Goal: Task Accomplishment & Management: Complete application form

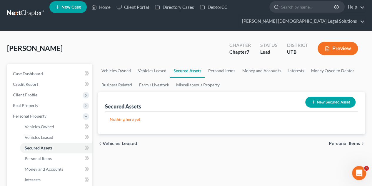
click at [132, 137] on div "chevron_left Vehicles Leased Personal Items chevron_right" at bounding box center [231, 143] width 267 height 19
click at [37, 154] on link "Personal Items" at bounding box center [56, 158] width 72 height 11
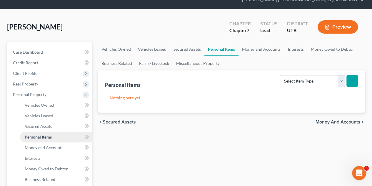
scroll to position [29, 0]
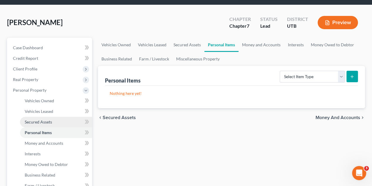
click at [43, 121] on span "Secured Assets" at bounding box center [38, 121] width 27 height 5
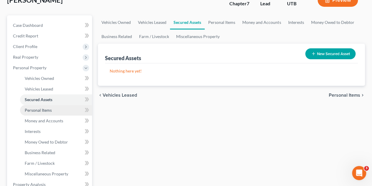
click at [45, 112] on link "Personal Items" at bounding box center [56, 110] width 72 height 11
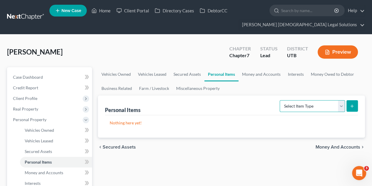
click at [280, 104] on select "Select Item Type Clothing Collectibles Of Value Electronics Firearms Household …" at bounding box center [312, 106] width 65 height 12
select select "household_goods"
click at [280, 100] on select "Select Item Type Clothing Collectibles Of Value Electronics Firearms Household …" at bounding box center [312, 106] width 65 height 12
click at [280, 104] on icon "submit" at bounding box center [352, 106] width 5 height 5
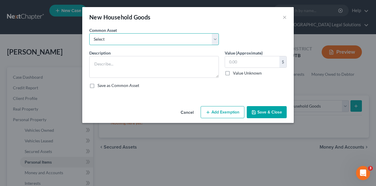
click at [169, 44] on select "Select Furniture Kitchen dishes, utensils, small appliances dining room table a…" at bounding box center [154, 39] width 130 height 12
select select "0"
click at [89, 33] on select "Select Furniture Kitchen dishes, utensils, small appliances dining room table a…" at bounding box center [154, 39] width 130 height 12
type textarea "Furniture"
type input "1,200.00"
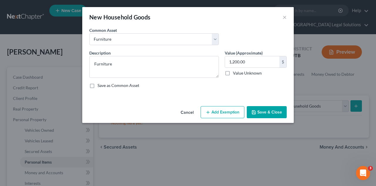
click at [221, 109] on button "Add Exemption" at bounding box center [223, 112] width 44 height 12
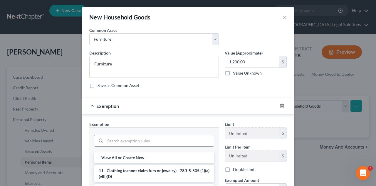
click at [130, 142] on input "search" at bounding box center [159, 140] width 109 height 11
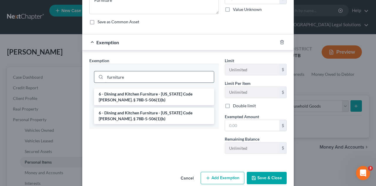
scroll to position [66, 0]
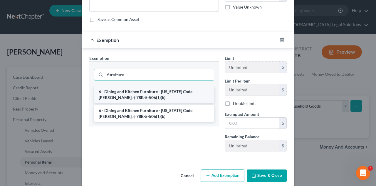
type input "furniture"
click at [164, 94] on li "6 - Dining and Kitchen Furniture - Utah Code Ann. § 78B-5-506(1)(b)" at bounding box center [154, 94] width 120 height 16
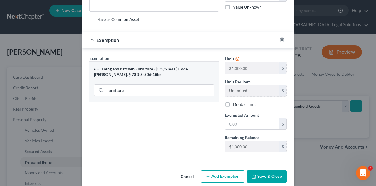
click at [267, 154] on button "Save & Close" at bounding box center [267, 176] width 40 height 12
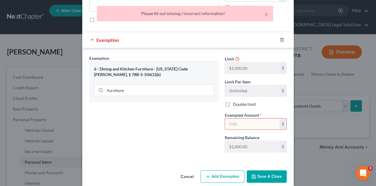
click at [233, 120] on input "text" at bounding box center [252, 123] width 54 height 11
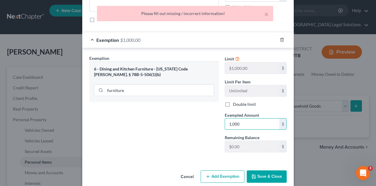
type input "1,000"
click at [256, 154] on button "Save & Close" at bounding box center [267, 176] width 40 height 12
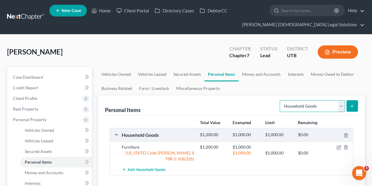
click at [280, 105] on select "Select Item Type Clothing Collectibles Of Value Electronics Firearms Household …" at bounding box center [312, 106] width 65 height 12
select select "clothing"
click at [280, 100] on select "Select Item Type Clothing Collectibles Of Value Electronics Firearms Household …" at bounding box center [312, 106] width 65 height 12
click at [280, 104] on icon "submit" at bounding box center [352, 106] width 5 height 5
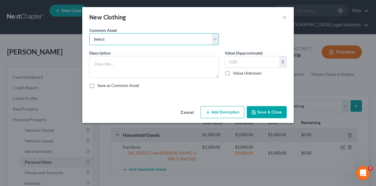
click at [182, 35] on select "Select Personal Clothing and Shoes kitchen tools and utensils" at bounding box center [154, 39] width 130 height 12
select select "0"
click at [89, 33] on select "Select Personal Clothing and Shoes kitchen tools and utensils" at bounding box center [154, 39] width 130 height 12
type textarea "Personal Clothing and Shoes"
type input "400.00"
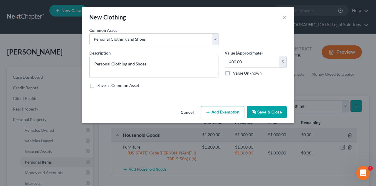
click at [220, 112] on button "Add Exemption" at bounding box center [223, 112] width 44 height 12
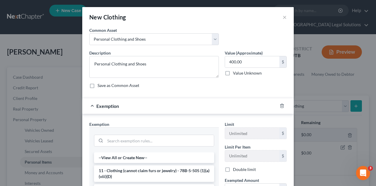
scroll to position [43, 0]
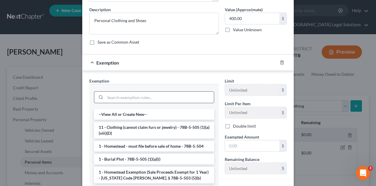
click at [117, 99] on input "search" at bounding box center [159, 96] width 109 height 11
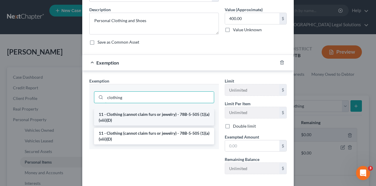
type input "clothing"
click at [135, 118] on li "11 - Clothing (cannot claim furs or jewelry) - 78B-5-505 (1)(a)(viii)(D)" at bounding box center [154, 117] width 120 height 16
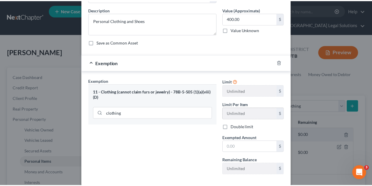
scroll to position [73, 0]
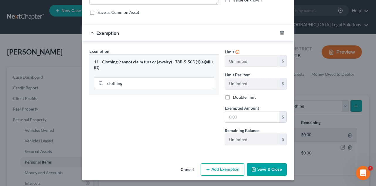
click at [259, 154] on button "Save & Close" at bounding box center [267, 169] width 40 height 12
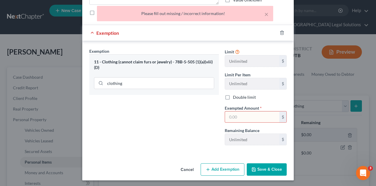
click at [240, 117] on input "text" at bounding box center [252, 116] width 54 height 11
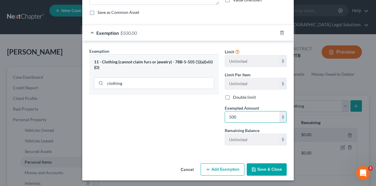
type input "500"
click at [168, 128] on div "Exemption Set must be selected for CA. Exemption * 11 - Clothing (cannot claim …" at bounding box center [154, 99] width 136 height 102
click at [276, 154] on button "Save & Close" at bounding box center [267, 169] width 40 height 12
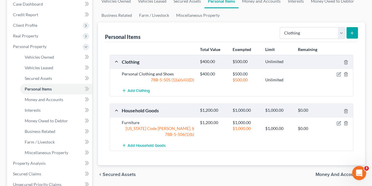
click at [280, 34] on button "submit" at bounding box center [351, 32] width 11 height 11
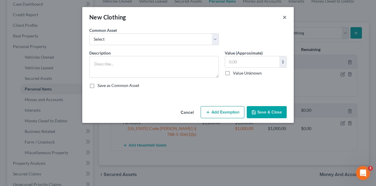
click at [280, 15] on button "×" at bounding box center [285, 17] width 4 height 7
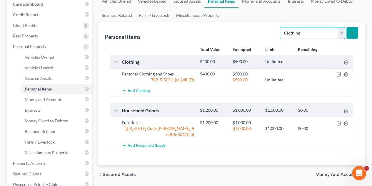
click at [280, 31] on select "Select Item Type Clothing Collectibles Of Value Electronics Firearms Household …" at bounding box center [312, 33] width 65 height 12
click at [280, 27] on select "Select Item Type Clothing Collectibles Of Value Electronics Firearms Household …" at bounding box center [312, 33] width 65 height 12
click at [280, 33] on line "submit" at bounding box center [352, 33] width 3 height 0
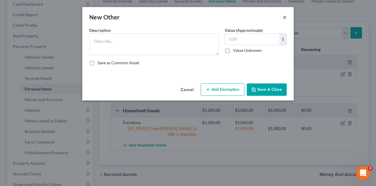
click at [280, 16] on button "×" at bounding box center [285, 17] width 4 height 7
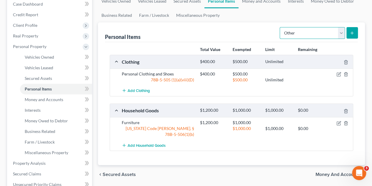
click at [280, 33] on select "Select Item Type Clothing Collectibles Of Value Electronics Firearms Household …" at bounding box center [312, 33] width 65 height 12
click at [249, 154] on div "chevron_left Secured Assets Money and Accounts chevron_right" at bounding box center [231, 174] width 267 height 19
click at [280, 36] on select "Select Item Type Clothing Collectibles Of Value Electronics Firearms Household …" at bounding box center [312, 33] width 65 height 12
click at [280, 27] on select "Select Item Type Clothing Collectibles Of Value Electronics Firearms Household …" at bounding box center [312, 33] width 65 height 12
click at [280, 33] on line "submit" at bounding box center [352, 32] width 0 height 3
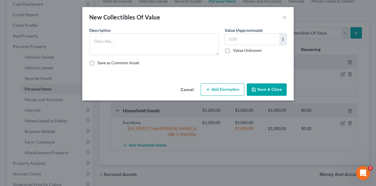
click at [280, 19] on div "New Collectibles Of Value ×" at bounding box center [188, 17] width 212 height 20
click at [280, 15] on button "×" at bounding box center [285, 17] width 4 height 7
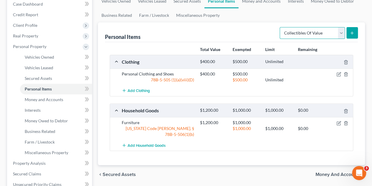
click at [280, 34] on select "Select Item Type Clothing Collectibles Of Value Electronics Firearms Household …" at bounding box center [312, 33] width 65 height 12
select select "electronics"
click at [280, 27] on select "Select Item Type Clothing Collectibles Of Value Electronics Firearms Household …" at bounding box center [312, 33] width 65 height 12
click at [280, 37] on button "submit" at bounding box center [351, 32] width 11 height 11
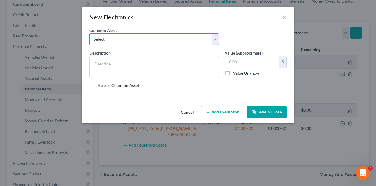
click at [189, 39] on select "Select TV, CELL PHONE computer used" at bounding box center [154, 39] width 130 height 12
select select "1"
click at [89, 33] on select "Select TV, CELL PHONE computer used" at bounding box center [154, 39] width 130 height 12
type textarea "computer used"
type input "200.00"
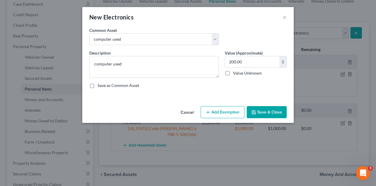
click at [224, 106] on button "Add Exemption" at bounding box center [223, 112] width 44 height 12
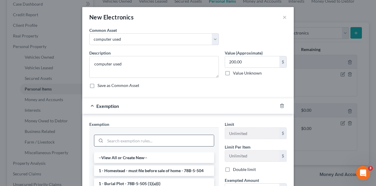
click at [140, 140] on input "search" at bounding box center [159, 140] width 109 height 11
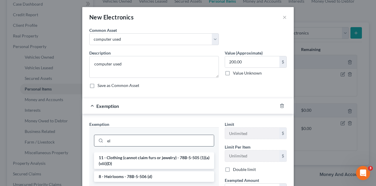
type input "e"
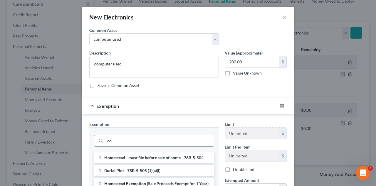
type input "c"
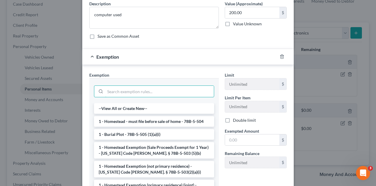
scroll to position [89, 0]
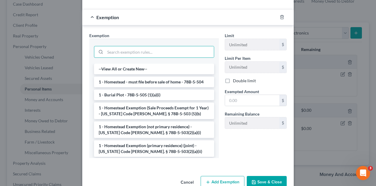
click at [258, 154] on button "Save & Close" at bounding box center [267, 182] width 40 height 12
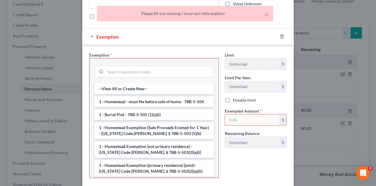
scroll to position [67, 0]
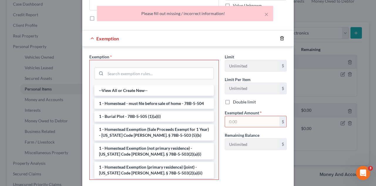
click at [280, 36] on icon "button" at bounding box center [282, 38] width 5 height 5
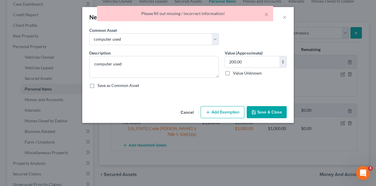
scroll to position [0, 0]
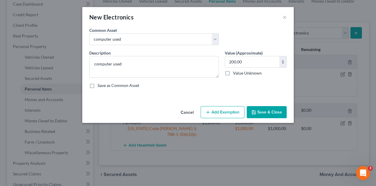
click at [221, 111] on button "Add Exemption" at bounding box center [223, 112] width 44 height 12
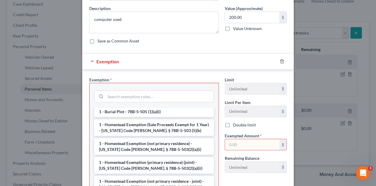
scroll to position [34, 0]
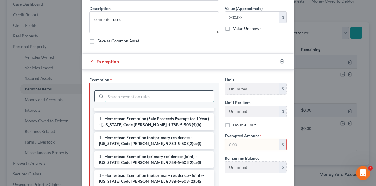
click at [141, 95] on input "search" at bounding box center [160, 96] width 108 height 11
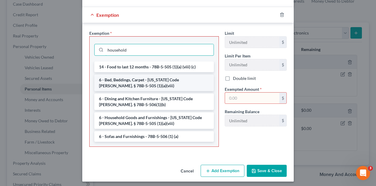
scroll to position [92, 0]
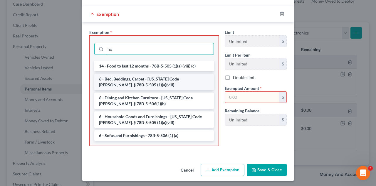
type input "h"
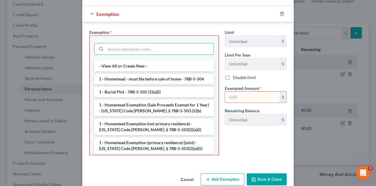
type input "e"
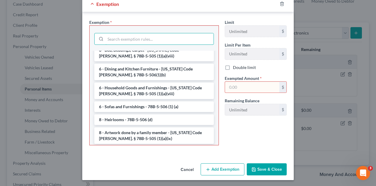
scroll to position [57, 0]
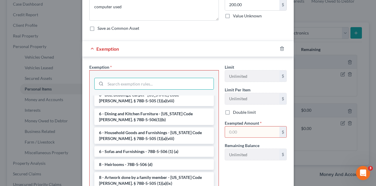
click at [278, 49] on div at bounding box center [286, 48] width 16 height 9
click at [280, 49] on icon "button" at bounding box center [282, 49] width 3 height 4
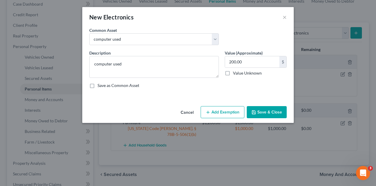
scroll to position [0, 0]
click at [270, 113] on button "Save & Close" at bounding box center [267, 112] width 40 height 12
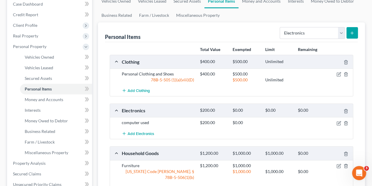
click at [280, 33] on button "submit" at bounding box center [351, 32] width 11 height 11
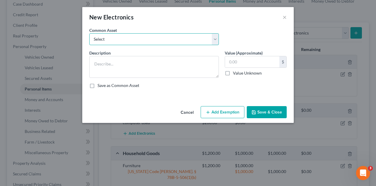
click at [134, 38] on select "Select TV, CELL PHONE computer used" at bounding box center [154, 39] width 130 height 12
select select "0"
click at [89, 33] on select "Select TV, CELL PHONE computer used" at bounding box center [154, 39] width 130 height 12
type textarea "TV, CELL PHONE"
type input "300.00"
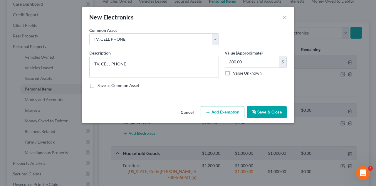
click at [226, 107] on button "Add Exemption" at bounding box center [223, 112] width 44 height 12
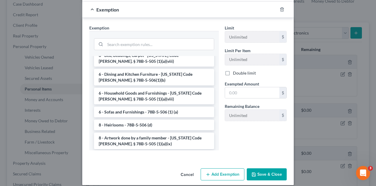
scroll to position [101, 0]
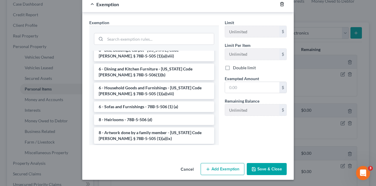
click at [280, 3] on icon "button" at bounding box center [282, 4] width 5 height 5
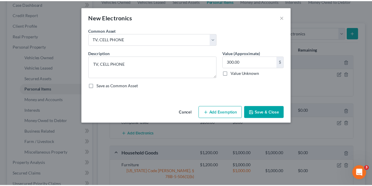
scroll to position [0, 0]
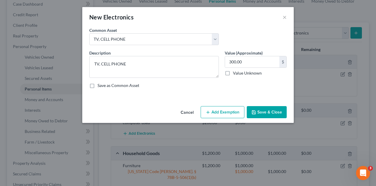
click at [269, 113] on button "Save & Close" at bounding box center [267, 112] width 40 height 12
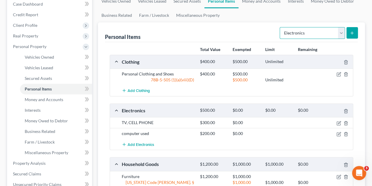
click at [280, 32] on select "Select Item Type Clothing Collectibles Of Value Electronics Firearms Household …" at bounding box center [312, 33] width 65 height 12
click at [280, 12] on ul "Vehicles Owned Vehicles Leased Secured Assets Personal Items Money and Accounts…" at bounding box center [231, 8] width 267 height 28
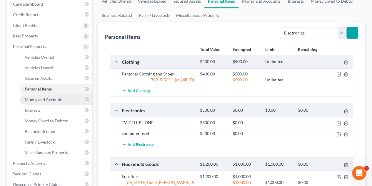
click at [56, 98] on span "Money and Accounts" at bounding box center [44, 99] width 39 height 5
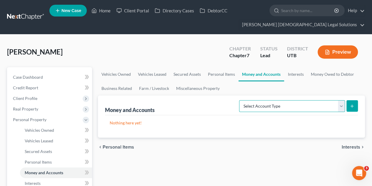
click at [265, 105] on select "Select Account Type Brokerage Cash on Hand Certificates of Deposit Checking Acc…" at bounding box center [292, 106] width 106 height 12
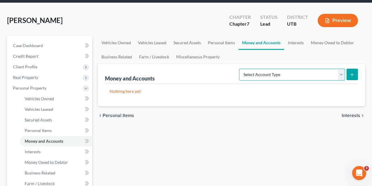
scroll to position [34, 0]
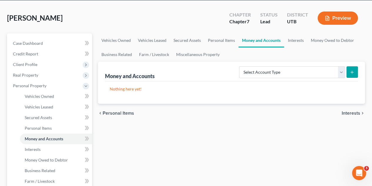
click at [262, 64] on div "Select Account Type Brokerage Cash on Hand Certificates of Deposit Checking Acc…" at bounding box center [297, 72] width 121 height 16
click at [263, 70] on select "Select Account Type Brokerage Cash on Hand Certificates of Deposit Checking Acc…" at bounding box center [292, 72] width 106 height 12
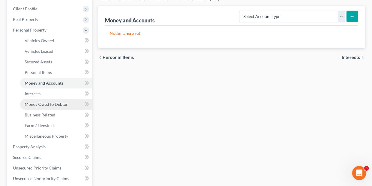
click at [54, 102] on span "Money Owed to Debtor" at bounding box center [46, 103] width 43 height 5
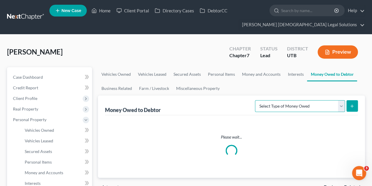
click at [280, 109] on select "Select Type of Money Owed Accounts Receivable Alimony Child Support Claims Agai…" at bounding box center [300, 106] width 90 height 12
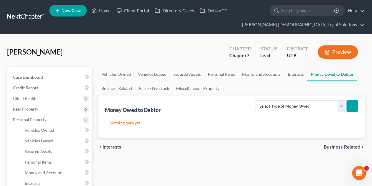
click at [224, 146] on div "chevron_left Interests Business Related chevron_right" at bounding box center [231, 146] width 267 height 19
click at [280, 74] on link "Interests" at bounding box center [295, 74] width 23 height 14
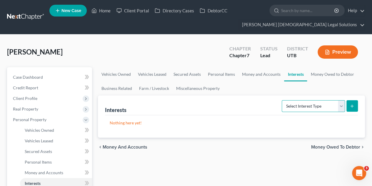
click at [280, 106] on select "Select Interest Type 401K Annuity Bond Education IRA Government Bond Government…" at bounding box center [313, 106] width 63 height 12
select select "stock"
click at [280, 100] on select "Select Interest Type 401K Annuity Bond Education IRA Government Bond Government…" at bounding box center [313, 106] width 63 height 12
click at [280, 104] on line "submit" at bounding box center [352, 105] width 0 height 3
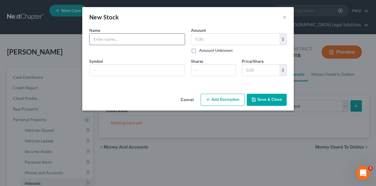
click at [135, 36] on input "text" at bounding box center [137, 39] width 95 height 11
type input "Tool Slinging Tool LLC"
click at [221, 40] on input "text" at bounding box center [235, 39] width 88 height 11
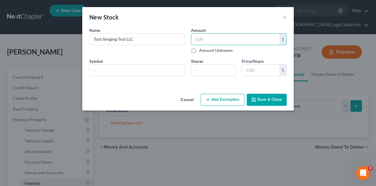
click at [216, 102] on button "Add Exemption" at bounding box center [223, 100] width 44 height 12
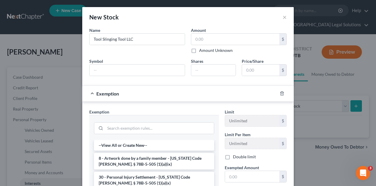
scroll to position [57, 0]
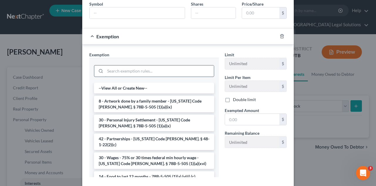
click at [142, 73] on input "search" at bounding box center [159, 70] width 109 height 11
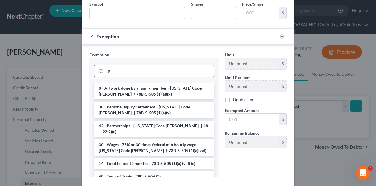
type input "s"
type input "i"
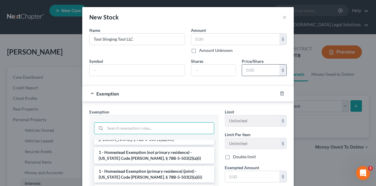
scroll to position [89, 0]
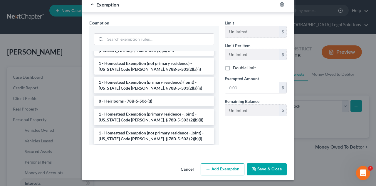
click at [278, 4] on div at bounding box center [286, 4] width 16 height 9
click at [280, 4] on line "button" at bounding box center [282, 4] width 0 height 1
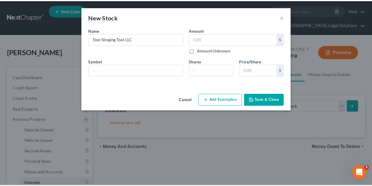
scroll to position [0, 0]
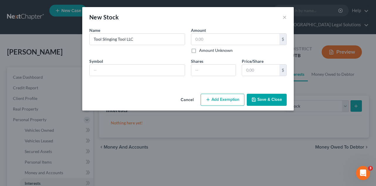
click at [263, 99] on button "Save & Close" at bounding box center [267, 100] width 40 height 12
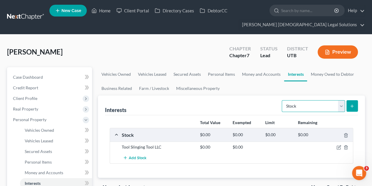
click at [280, 104] on select "Select Interest Type 401K Annuity Bond Education IRA Government Bond Government…" at bounding box center [313, 106] width 63 height 12
click at [280, 101] on select "Select Interest Type 401K Annuity Bond Education IRA Government Bond Government…" at bounding box center [313, 106] width 63 height 12
click at [189, 74] on link "Secured Assets" at bounding box center [187, 74] width 34 height 14
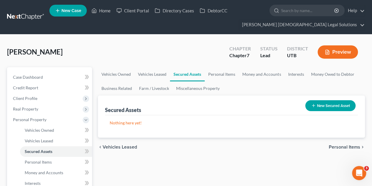
click at [280, 101] on button "New Secured Asset" at bounding box center [330, 105] width 50 height 11
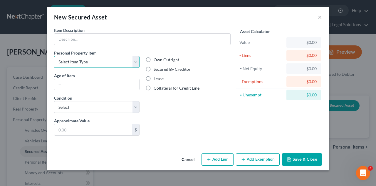
click at [85, 64] on select "Select Item Type Clothing Collectibles Of Value Electronics Firearms Household …" at bounding box center [97, 62] width 86 height 12
click at [280, 16] on button "×" at bounding box center [320, 17] width 4 height 7
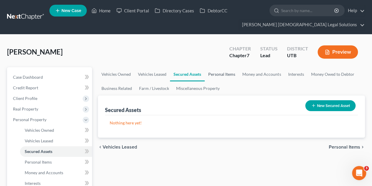
click at [224, 74] on link "Personal Items" at bounding box center [222, 74] width 34 height 14
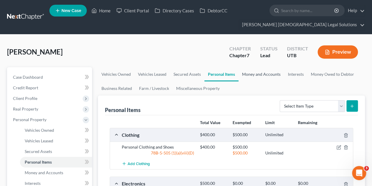
click at [253, 74] on link "Money and Accounts" at bounding box center [261, 74] width 46 height 14
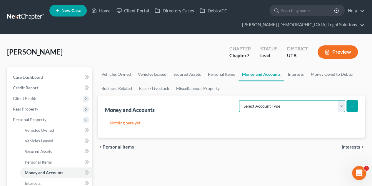
click at [280, 107] on select "Select Account Type Brokerage Cash on Hand Certificates of Deposit Checking Acc…" at bounding box center [292, 106] width 106 height 12
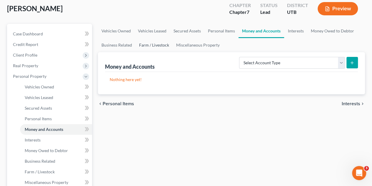
scroll to position [44, 0]
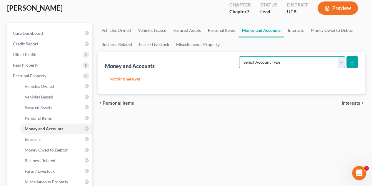
click at [261, 58] on select "Select Account Type Brokerage Cash on Hand Certificates of Deposit Checking Acc…" at bounding box center [292, 62] width 106 height 12
select select "checking"
click at [241, 56] on select "Select Account Type Brokerage Cash on Hand Certificates of Deposit Checking Acc…" at bounding box center [292, 62] width 106 height 12
click at [280, 60] on icon "submit" at bounding box center [352, 62] width 5 height 5
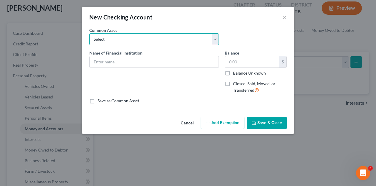
click at [182, 38] on select "Select Apple Cash Venmo America First Credit Union Chase Golden West Credit Uni…" at bounding box center [154, 39] width 130 height 12
click at [182, 36] on select "Select Apple Cash Venmo America First Credit Union Chase Golden West Credit Uni…" at bounding box center [154, 39] width 130 height 12
click at [155, 34] on select "Select Apple Cash Venmo America First Credit Union Chase Golden West Credit Uni…" at bounding box center [154, 39] width 130 height 12
select select "5"
click at [89, 33] on select "Select Apple Cash Venmo America First Credit Union Chase Golden West Credit Uni…" at bounding box center [154, 39] width 130 height 12
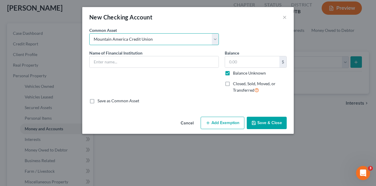
type input "Mountain America Credit Union"
type input "0.00"
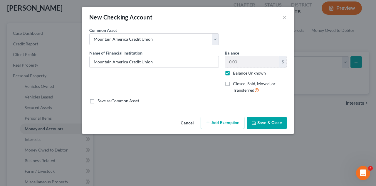
click at [238, 71] on label "Balance Unknown" at bounding box center [249, 73] width 33 height 6
click at [238, 71] on input "Balance Unknown" at bounding box center [238, 72] width 4 height 4
checkbox input "false"
click at [238, 60] on input "0.00" at bounding box center [252, 61] width 54 height 11
type input "442.06"
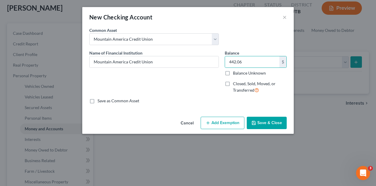
click at [229, 120] on button "Add Exemption" at bounding box center [223, 122] width 44 height 12
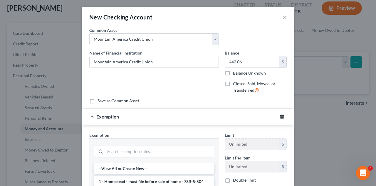
click at [280, 114] on icon "button" at bounding box center [282, 116] width 3 height 4
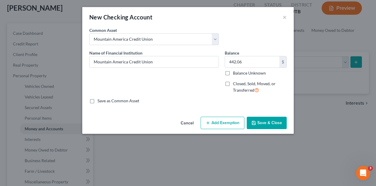
click at [270, 125] on button "Save & Close" at bounding box center [267, 122] width 40 height 12
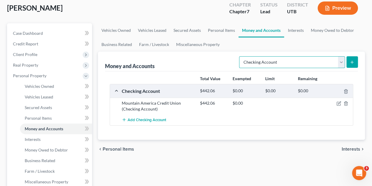
click at [280, 61] on select "Select Account Type Brokerage Cash on Hand Certificates of Deposit Checking Acc…" at bounding box center [292, 62] width 106 height 12
click at [241, 56] on select "Select Account Type Brokerage Cash on Hand Certificates of Deposit Checking Acc…" at bounding box center [292, 62] width 106 height 12
click at [280, 60] on button "submit" at bounding box center [351, 61] width 11 height 11
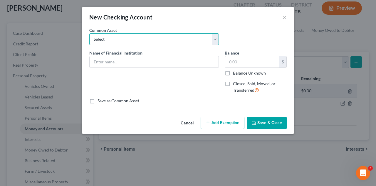
click at [110, 38] on select "Select Apple Cash Venmo America First Credit Union Chase Golden West Credit Uni…" at bounding box center [154, 39] width 130 height 12
select select "5"
click at [89, 33] on select "Select Apple Cash Venmo America First Credit Union Chase Golden West Credit Uni…" at bounding box center [154, 39] width 130 height 12
type input "Mountain America Credit Union"
type input "0.00"
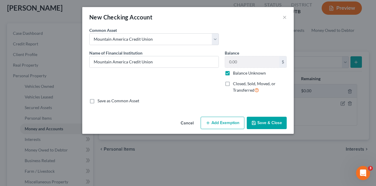
click at [250, 71] on label "Balance Unknown" at bounding box center [249, 73] width 33 height 6
click at [239, 71] on input "Balance Unknown" at bounding box center [238, 72] width 4 height 4
checkbox input "false"
click at [244, 64] on input "0.00" at bounding box center [252, 61] width 54 height 11
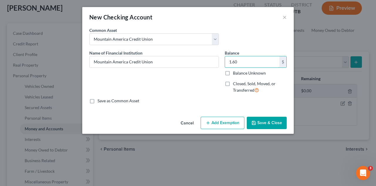
type input "1.60"
click at [264, 125] on button "Save & Close" at bounding box center [267, 122] width 40 height 12
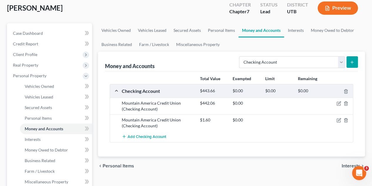
click at [280, 64] on button "submit" at bounding box center [351, 61] width 11 height 11
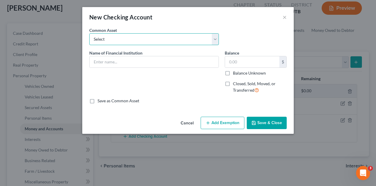
click at [132, 38] on select "Select Apple Cash Venmo America First Credit Union Chase Golden West Credit Uni…" at bounding box center [154, 39] width 130 height 12
select select "5"
click at [89, 33] on select "Select Apple Cash Venmo America First Credit Union Chase Golden West Credit Uni…" at bounding box center [154, 39] width 130 height 12
type input "Mountain America Credit Union"
type input "0.00"
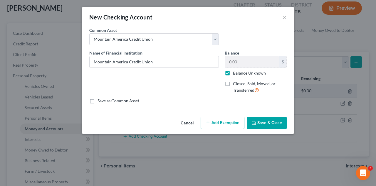
click at [241, 71] on label "Balance Unknown" at bounding box center [249, 73] width 33 height 6
click at [239, 71] on input "Balance Unknown" at bounding box center [238, 72] width 4 height 4
checkbox input "false"
click at [240, 63] on input "0.00" at bounding box center [252, 61] width 54 height 11
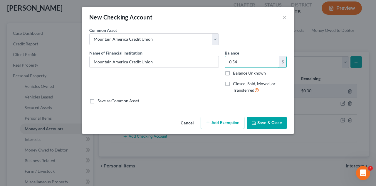
type input "0.54"
click at [191, 99] on div "Save as Common Asset" at bounding box center [188, 101] width 198 height 6
click at [266, 123] on button "Save & Close" at bounding box center [267, 122] width 40 height 12
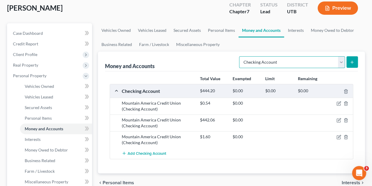
click at [280, 59] on select "Select Account Type Brokerage Cash on Hand Certificates of Deposit Checking Acc…" at bounding box center [292, 62] width 106 height 12
click at [280, 58] on button "submit" at bounding box center [351, 61] width 11 height 11
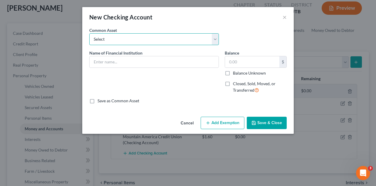
click at [117, 37] on select "Select Apple Cash Venmo America First Credit Union Chase Golden West Credit Uni…" at bounding box center [154, 39] width 130 height 12
select select "5"
click at [89, 33] on select "Select Apple Cash Venmo America First Credit Union Chase Golden West Credit Uni…" at bounding box center [154, 39] width 130 height 12
type input "Mountain America Credit Union"
type input "0.00"
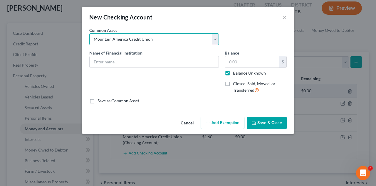
checkbox input "true"
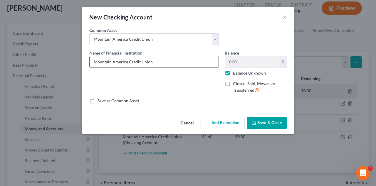
click at [116, 66] on input "Mountain America Credit Union" at bounding box center [154, 61] width 129 height 11
click at [172, 61] on input "Mountain America Credit Union" at bounding box center [154, 61] width 129 height 11
type input "Mountain America Credit Union- Business Checking"
click at [235, 70] on label "Balance Unknown" at bounding box center [249, 73] width 33 height 6
click at [236, 70] on input "Balance Unknown" at bounding box center [238, 72] width 4 height 4
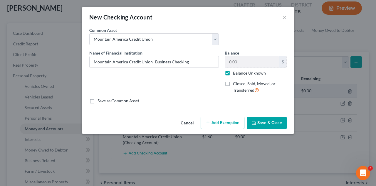
checkbox input "false"
click at [238, 62] on input "0.00" at bounding box center [252, 61] width 54 height 11
type input "0.61"
click at [259, 121] on button "Save & Close" at bounding box center [267, 122] width 40 height 12
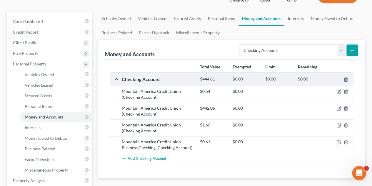
scroll to position [56, 0]
click at [280, 51] on icon "submit" at bounding box center [352, 50] width 5 height 5
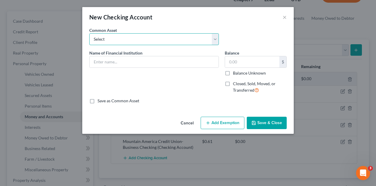
click at [142, 41] on select "Select Apple Cash Venmo America First Credit Union Chase Golden West Credit Uni…" at bounding box center [154, 39] width 130 height 12
select select "5"
click at [89, 33] on select "Select Apple Cash Venmo America First Credit Union Chase Golden West Credit Uni…" at bounding box center [154, 39] width 130 height 12
type input "Mountain America Credit Union"
type input "0.00"
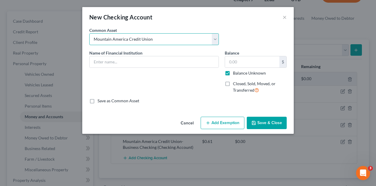
checkbox input "true"
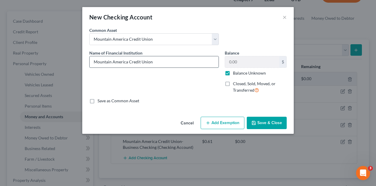
click at [132, 63] on input "Mountain America Credit Union" at bounding box center [154, 61] width 129 height 11
type input "AEKLYNN"
click at [238, 73] on label "Balance Unknown" at bounding box center [249, 73] width 33 height 6
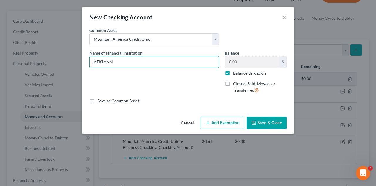
click at [238, 73] on input "Balance Unknown" at bounding box center [238, 72] width 4 height 4
checkbox input "false"
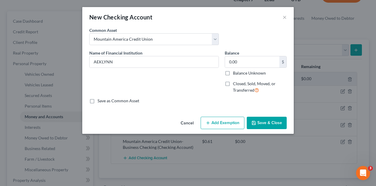
click at [269, 123] on button "Save & Close" at bounding box center [267, 122] width 40 height 12
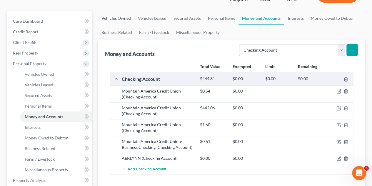
click at [119, 18] on link "Vehicles Owned" at bounding box center [116, 18] width 36 height 14
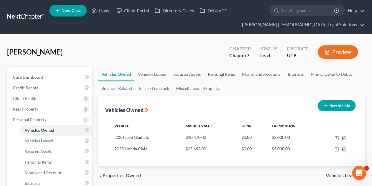
click at [219, 73] on link "Personal Items" at bounding box center [221, 74] width 34 height 14
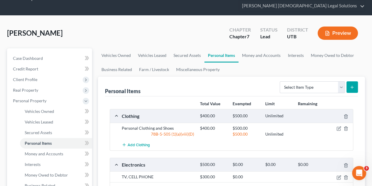
scroll to position [19, 0]
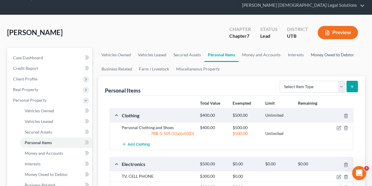
click at [280, 54] on link "Money Owed to Debtor" at bounding box center [332, 55] width 50 height 14
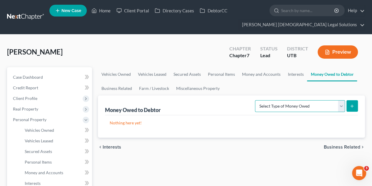
click at [280, 108] on select "Select Type of Money Owed Accounts Receivable Alimony Child Support Claims Agai…" at bounding box center [300, 106] width 90 height 12
select select "unpaid_loans"
click at [256, 100] on select "Select Type of Money Owed Accounts Receivable Alimony Child Support Claims Agai…" at bounding box center [300, 106] width 90 height 12
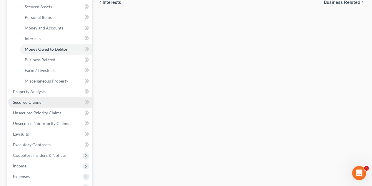
click at [36, 101] on span "Secured Claims" at bounding box center [27, 101] width 28 height 5
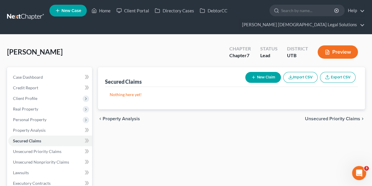
click at [262, 77] on button "New Claim" at bounding box center [263, 77] width 36 height 11
select select "0"
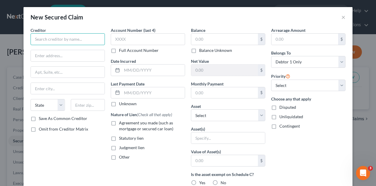
click at [63, 40] on input "text" at bounding box center [68, 39] width 74 height 12
click at [79, 43] on input "I" at bounding box center [68, 39] width 74 height 12
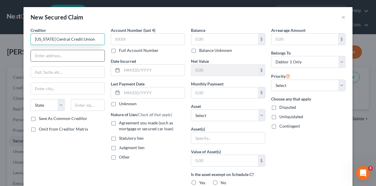
type input "Idaho Central Credit Union"
click at [63, 60] on input "text" at bounding box center [68, 55] width 74 height 11
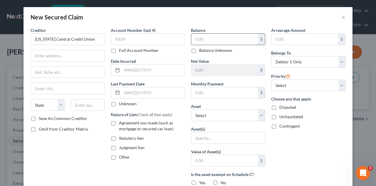
click at [204, 41] on input "text" at bounding box center [224, 39] width 67 height 11
type input "5"
type input "69,000"
click at [140, 66] on input "text" at bounding box center [153, 69] width 63 height 11
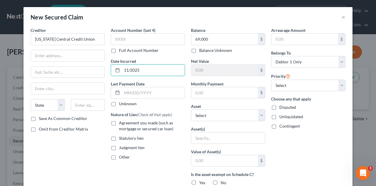
type input "11/2025"
click at [145, 154] on div "Other" at bounding box center [148, 157] width 74 height 6
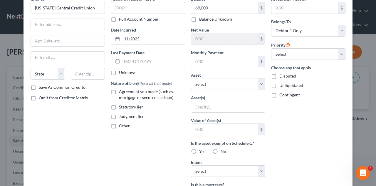
scroll to position [31, 0]
click at [211, 57] on input "text" at bounding box center [224, 61] width 67 height 11
type input "1,200"
click at [133, 146] on div "Account Number (last 4) Full Account Number Date Incurred 11/2025 Last Payment …" at bounding box center [148, 127] width 80 height 262
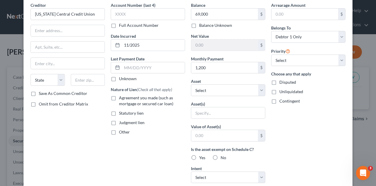
scroll to position [112, 0]
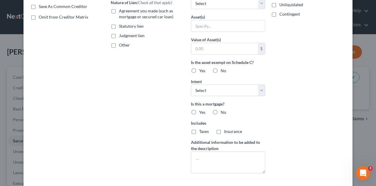
click at [221, 109] on label "No" at bounding box center [224, 112] width 6 height 6
click at [223, 109] on input "No" at bounding box center [225, 111] width 4 height 4
radio input "true"
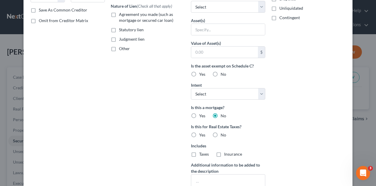
scroll to position [107, 0]
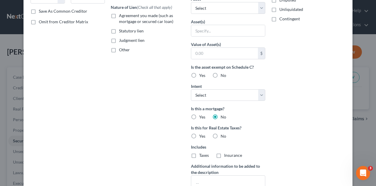
click at [221, 134] on label "No" at bounding box center [224, 136] width 6 height 6
click at [223, 134] on input "No" at bounding box center [225, 135] width 4 height 4
radio input "true"
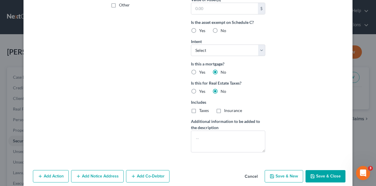
scroll to position [158, 0]
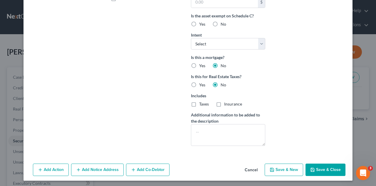
click at [280, 154] on button "Save & Close" at bounding box center [326, 169] width 40 height 12
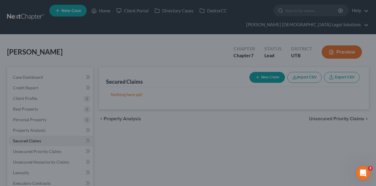
scroll to position [94, 0]
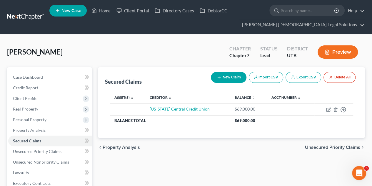
click at [232, 76] on button "New Claim" at bounding box center [229, 77] width 36 height 11
select select "0"
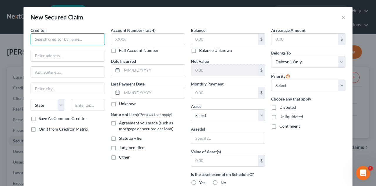
click at [47, 36] on input "text" at bounding box center [68, 39] width 74 height 12
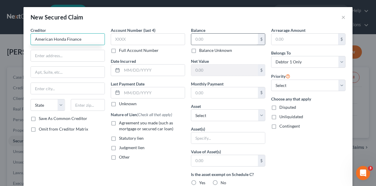
type input "American Honda Finance"
click at [207, 41] on input "text" at bounding box center [224, 39] width 67 height 11
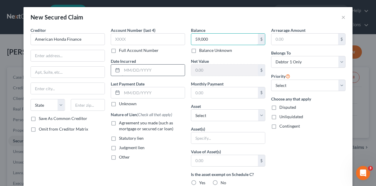
type input "59,000"
click at [141, 72] on input "text" at bounding box center [153, 69] width 63 height 11
type input "01/2025"
click at [209, 92] on input "text" at bounding box center [224, 92] width 67 height 11
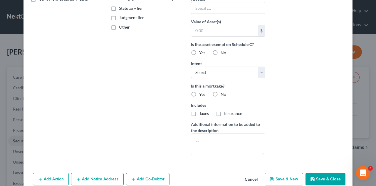
scroll to position [139, 0]
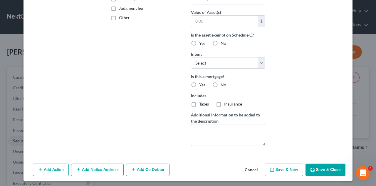
type input "1,000"
click at [280, 154] on button "Save & Close" at bounding box center [326, 169] width 40 height 12
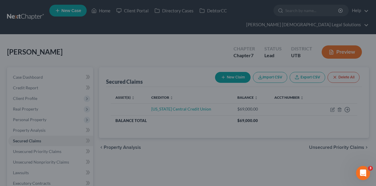
scroll to position [0, 0]
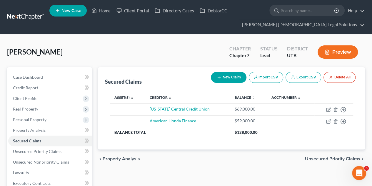
click at [219, 74] on button "New Claim" at bounding box center [229, 77] width 36 height 11
select select "0"
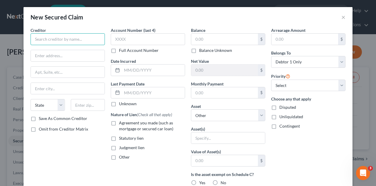
click at [81, 41] on input "text" at bounding box center [68, 39] width 74 height 12
type input "a"
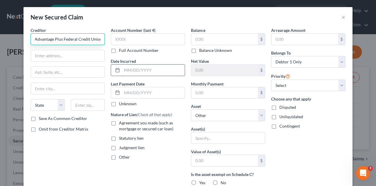
type input "Advantage Plus Federal Credit Union"
click at [135, 70] on input "text" at bounding box center [153, 69] width 63 height 11
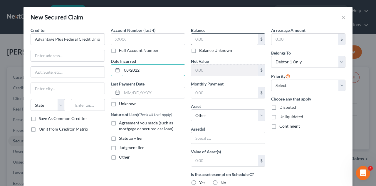
type input "08/2022"
click at [204, 39] on input "text" at bounding box center [224, 39] width 67 height 11
type input "6,000"
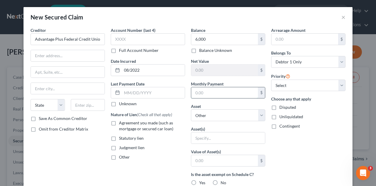
click at [212, 89] on input "text" at bounding box center [224, 92] width 67 height 11
type input "5"
type input "2"
type input "350"
click at [280, 144] on div "Arrearage Amount $ Belongs To * Select Debtor 1 Only Debtor 2 Only Debtor 1 And…" at bounding box center [308, 158] width 80 height 262
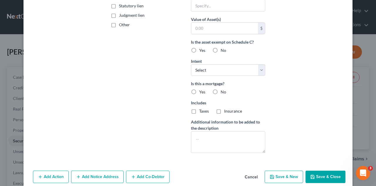
scroll to position [132, 0]
click at [224, 146] on textarea at bounding box center [228, 142] width 74 height 22
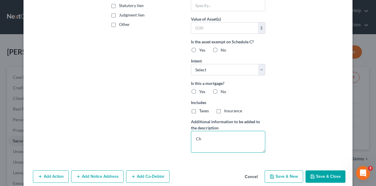
type textarea "C"
type textarea "Trailer"
click at [280, 154] on button "Save & Close" at bounding box center [326, 176] width 40 height 12
select select
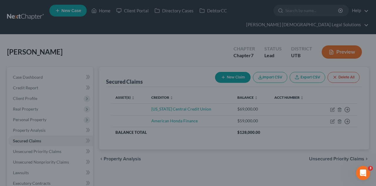
scroll to position [75, 0]
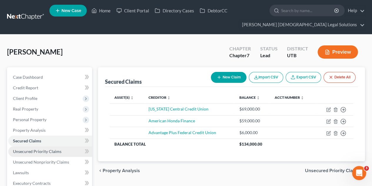
click at [42, 150] on span "Unsecured Priority Claims" at bounding box center [37, 151] width 49 height 5
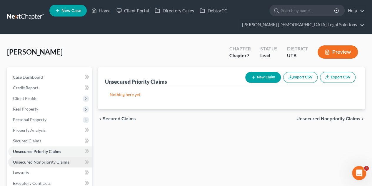
click at [46, 154] on span "Unsecured Nonpriority Claims" at bounding box center [41, 161] width 56 height 5
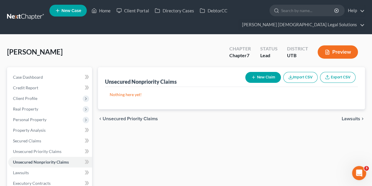
click at [263, 76] on button "New Claim" at bounding box center [263, 77] width 36 height 11
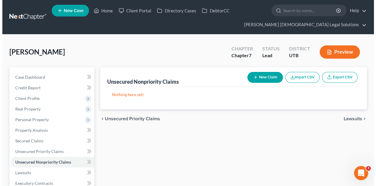
select select "0"
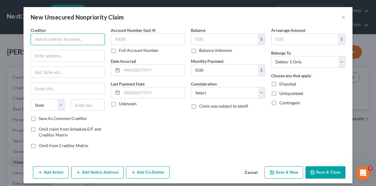
click at [54, 39] on input "text" at bounding box center [68, 39] width 74 height 12
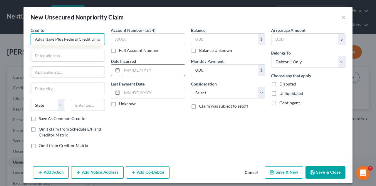
type input "Advantage Plus Federal Credit Union"
click at [129, 70] on input "text" at bounding box center [153, 69] width 63 height 11
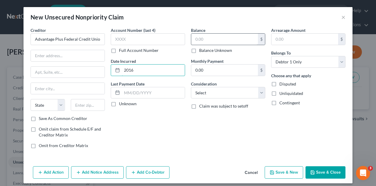
type input "2016"
click at [218, 38] on input "text" at bounding box center [224, 39] width 67 height 11
type input "27,600"
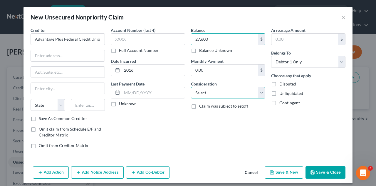
click at [203, 91] on select "Select Cable / Satellite Services Collection Agency Credit Card Debt Debt Couns…" at bounding box center [228, 93] width 74 height 12
select select "2"
click at [191, 87] on select "Select Cable / Satellite Services Collection Agency Credit Card Debt Debt Couns…" at bounding box center [228, 93] width 74 height 12
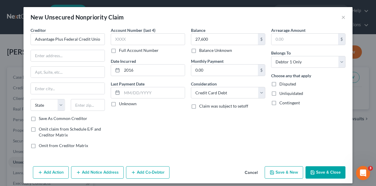
click at [280, 154] on button "Save & New" at bounding box center [284, 172] width 39 height 12
select select "0"
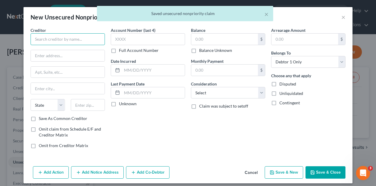
click at [51, 39] on input "text" at bounding box center [68, 39] width 74 height 12
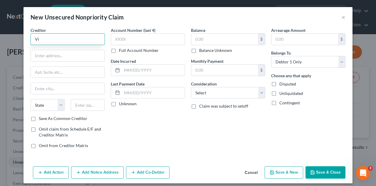
type input "V"
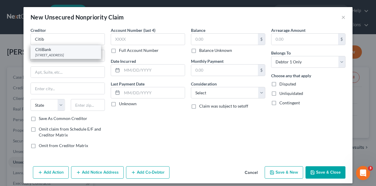
click at [61, 54] on div "701 E. 60th Street N. PO Box 6034, Sioux Falls, SD 57117" at bounding box center [65, 54] width 61 height 5
type input "CitiBank"
type input "701 E. 60th Street N."
type input "PO Box 6034"
type input "Sioux Falls"
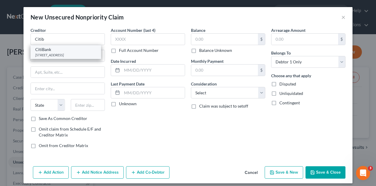
select select "43"
type input "57117"
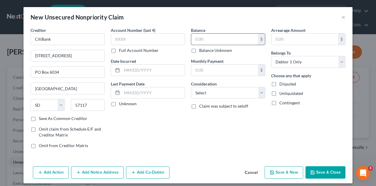
click at [198, 40] on input "text" at bounding box center [224, 39] width 67 height 11
type input "12,000"
click at [151, 69] on input "text" at bounding box center [153, 69] width 63 height 11
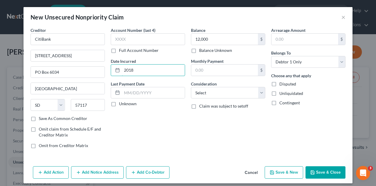
type input "2018"
click at [192, 123] on div "Balance 12,000.00 $ Balance Unknown Balance Undetermined 12,000 $ Balance Unkno…" at bounding box center [228, 90] width 80 height 126
click at [231, 98] on div "Balance 12,000.00 $ Balance Unknown Balance Undetermined 12,000 $ Balance Unkno…" at bounding box center [228, 90] width 80 height 126
click at [230, 95] on select "Select Cable / Satellite Services Collection Agency Credit Card Debt Debt Couns…" at bounding box center [228, 93] width 74 height 12
select select "2"
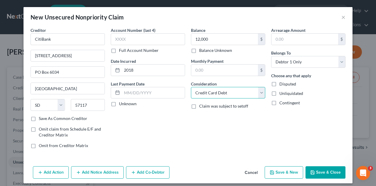
click at [191, 87] on select "Select Cable / Satellite Services Collection Agency Credit Card Debt Debt Couns…" at bounding box center [228, 93] width 74 height 12
click at [235, 128] on div "Balance 12,000.00 $ Balance Unknown Balance Undetermined 12,000 $ Balance Unkno…" at bounding box center [228, 90] width 80 height 126
click at [280, 154] on button "Save & New" at bounding box center [284, 172] width 39 height 12
select select "0"
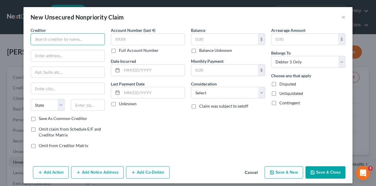
click at [57, 39] on input "text" at bounding box center [68, 39] width 74 height 12
type input "Celtic Bank"
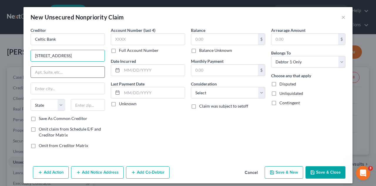
type input "268 S State St"
click at [58, 73] on input "text" at bounding box center [68, 71] width 74 height 11
type input "Suite 300"
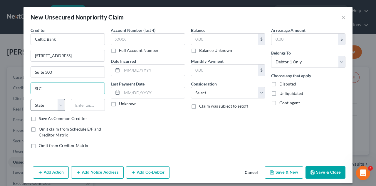
type input "SLC"
click at [51, 105] on select "State AL AK AR AZ CA CO CT DE DC FL GA GU HI ID IL IN IA KS KY LA ME MD MA MI M…" at bounding box center [48, 105] width 34 height 12
select select "46"
click at [31, 99] on select "State AL AK AR AZ CA CO CT DE DC FL GA GU HI ID IL IN IA KS KY LA ME MD MA MI M…" at bounding box center [48, 105] width 34 height 12
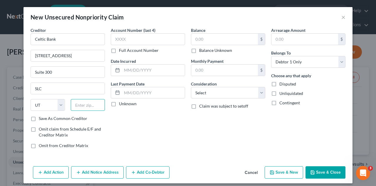
click at [91, 106] on input "text" at bounding box center [88, 105] width 34 height 12
type input "84111"
click at [126, 36] on input "text" at bounding box center [148, 39] width 74 height 12
type input "Salt Lake City"
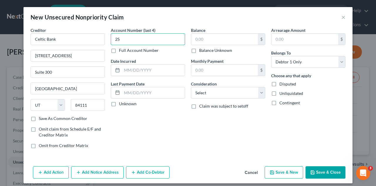
type input "2"
type input "FSOT"
click at [153, 71] on input "text" at bounding box center [153, 69] width 63 height 11
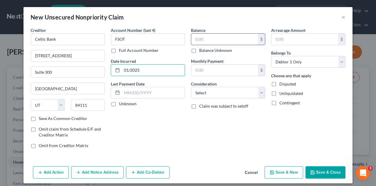
type input "01/2025"
click at [215, 39] on input "text" at bounding box center [224, 39] width 67 height 11
type input "4,219.15"
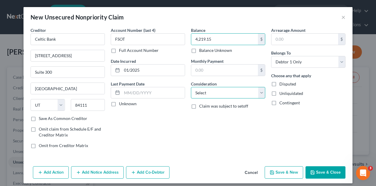
click at [205, 97] on select "Select Cable / Satellite Services Collection Agency Credit Card Debt Debt Couns…" at bounding box center [228, 93] width 74 height 12
select select "10"
click at [191, 87] on select "Select Cable / Satellite Services Collection Agency Credit Card Debt Debt Couns…" at bounding box center [228, 93] width 74 height 12
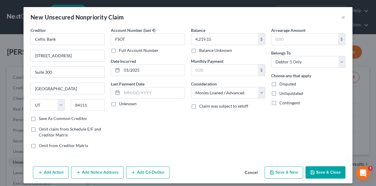
drag, startPoint x: 229, startPoint y: 127, endPoint x: 232, endPoint y: 143, distance: 15.6
click at [232, 143] on div "Balance 4,219.15 $ Balance Unknown Balance Undetermined 4,219.15 $ Balance Unkn…" at bounding box center [228, 90] width 80 height 126
click at [280, 154] on button "Save & New" at bounding box center [284, 172] width 39 height 12
select select "0"
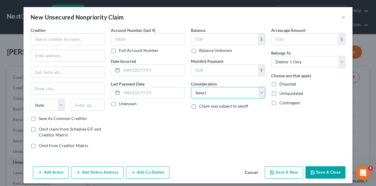
click at [204, 96] on select "Select Cable / Satellite Services Collection Agency Credit Card Debt Debt Couns…" at bounding box center [228, 93] width 74 height 12
click at [249, 154] on button "Cancel" at bounding box center [251, 172] width 22 height 12
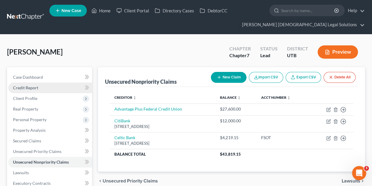
click at [24, 90] on link "Credit Report" at bounding box center [50, 87] width 84 height 11
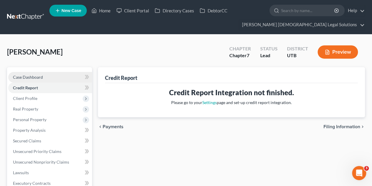
click at [28, 79] on link "Case Dashboard" at bounding box center [50, 77] width 84 height 11
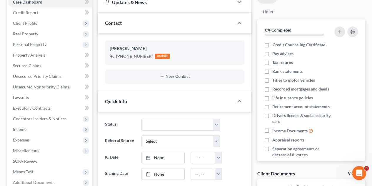
scroll to position [75, 0]
click at [40, 34] on span "Real Property" at bounding box center [50, 33] width 84 height 11
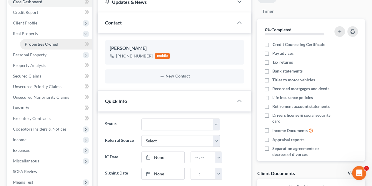
click at [42, 40] on link "Properties Owned" at bounding box center [56, 44] width 72 height 11
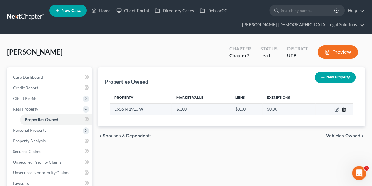
click at [280, 108] on icon "button" at bounding box center [343, 109] width 5 height 5
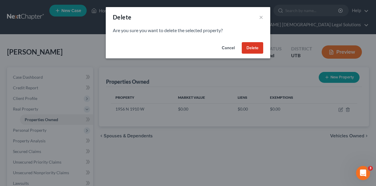
click at [256, 46] on button "Delete" at bounding box center [252, 48] width 21 height 12
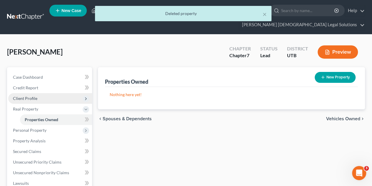
click at [45, 96] on span "Client Profile" at bounding box center [50, 98] width 84 height 11
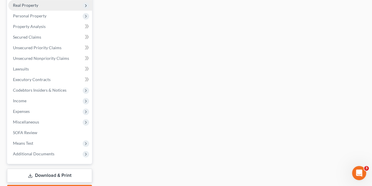
scroll to position [167, 0]
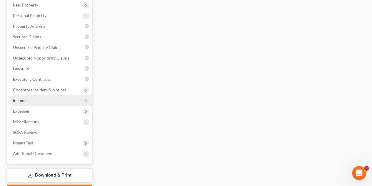
click at [31, 99] on span "Income" at bounding box center [50, 100] width 84 height 11
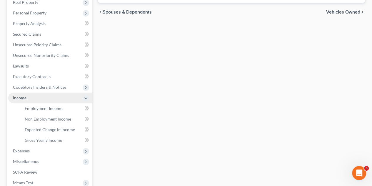
scroll to position [104, 0]
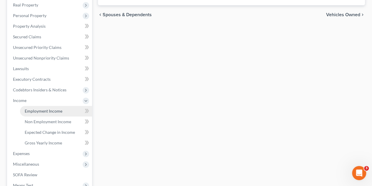
click at [39, 109] on span "Employment Income" at bounding box center [44, 110] width 38 height 5
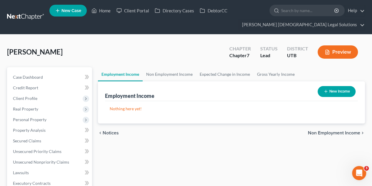
click at [280, 91] on button "New Income" at bounding box center [337, 91] width 38 height 11
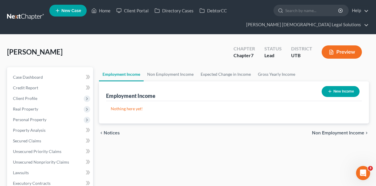
select select "0"
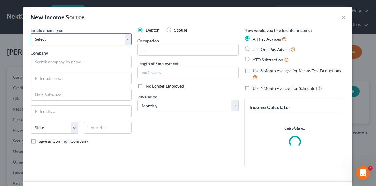
click at [103, 37] on select "Select Full or Part Time Employment Self Employment" at bounding box center [81, 39] width 101 height 12
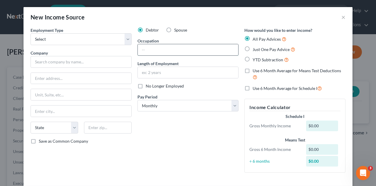
click at [150, 49] on input "text" at bounding box center [188, 49] width 101 height 11
type input "Sales"
click at [83, 40] on select "Select Full or Part Time Employment Self Employment" at bounding box center [81, 39] width 101 height 12
select select "0"
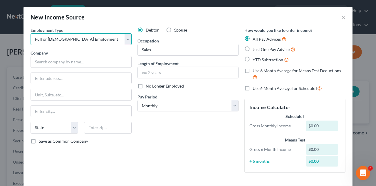
click at [31, 33] on select "Select Full or Part Time Employment Self Employment" at bounding box center [81, 39] width 101 height 12
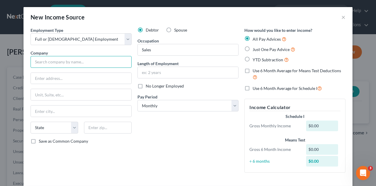
click at [64, 60] on input "text" at bounding box center [81, 62] width 101 height 12
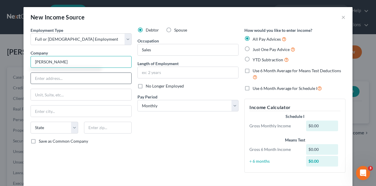
type input "Stephen Wade Toyota"
click at [67, 78] on input "text" at bounding box center [81, 78] width 101 height 11
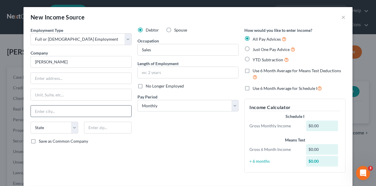
click at [38, 107] on input "text" at bounding box center [81, 110] width 101 height 11
type input "St George"
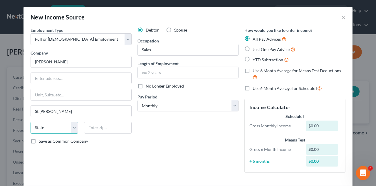
click at [40, 124] on select "State AL AK AR AZ CA CO CT DE DC FL GA GU HI ID IL IN IA KS KY LA ME MD MA MI M…" at bounding box center [55, 127] width 48 height 12
select select "46"
click at [31, 121] on select "State AL AK AR AZ CA CO CT DE DC FL GA GU HI ID IL IN IA KS KY LA ME MD MA MI M…" at bounding box center [55, 127] width 48 height 12
click at [100, 127] on input "text" at bounding box center [108, 127] width 48 height 12
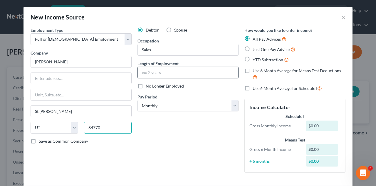
type input "84770"
click at [181, 70] on input "text" at bounding box center [188, 72] width 101 height 11
type input "Saint George"
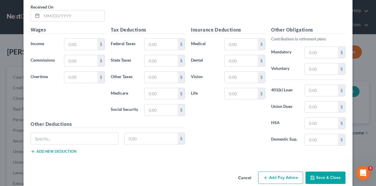
scroll to position [217, 0]
type input "2 months"
click at [79, 41] on input "text" at bounding box center [80, 43] width 33 height 11
click at [75, 44] on input "text" at bounding box center [80, 43] width 33 height 11
type input "4,123.07"
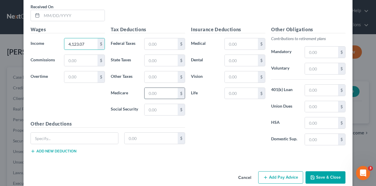
click at [153, 91] on input "text" at bounding box center [161, 93] width 33 height 11
type input "56.20"
click at [159, 105] on input "text" at bounding box center [161, 109] width 33 height 11
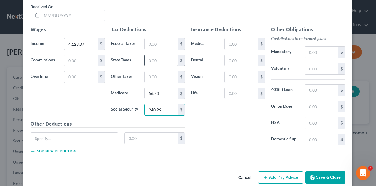
type input "240.29"
click at [151, 59] on input "text" at bounding box center [161, 60] width 33 height 11
type input "166.99"
click at [153, 43] on input "text" at bounding box center [161, 43] width 33 height 11
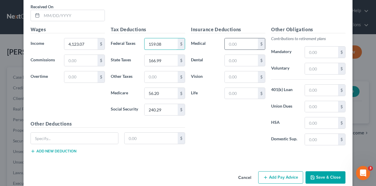
type input "159.08"
click at [236, 44] on input "text" at bounding box center [241, 43] width 33 height 11
type input "212"
type input "3"
type input "28.33"
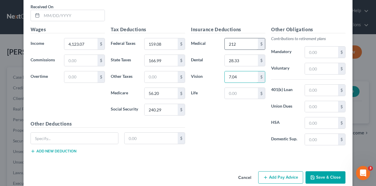
type input "7.04"
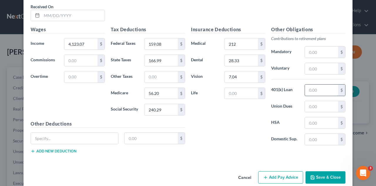
click at [280, 90] on input "text" at bounding box center [321, 89] width 33 height 11
type input "164.92"
click at [223, 142] on div "Insurance Deductions Medical 212 $ Dental 28.33 $ Vision 7.04 $ Life $" at bounding box center [228, 88] width 80 height 124
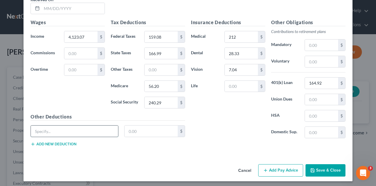
click at [84, 129] on input "text" at bounding box center [74, 130] width 87 height 11
click at [222, 141] on div "Insurance Deductions Medical 212 $ Dental 28.33 $ Vision 7.04 $ Life $ Other Ob…" at bounding box center [268, 85] width 161 height 132
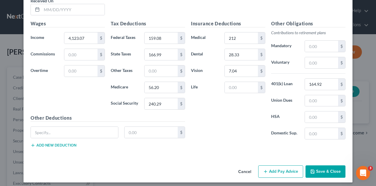
click at [280, 154] on button "Save & Close" at bounding box center [326, 171] width 40 height 12
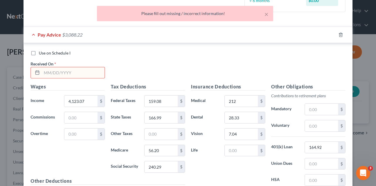
scroll to position [157, 0]
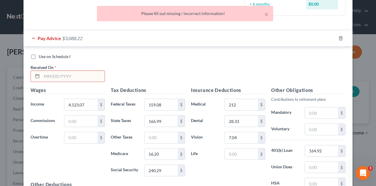
click at [73, 76] on input "text" at bounding box center [73, 76] width 63 height 11
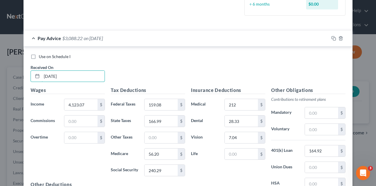
scroll to position [224, 0]
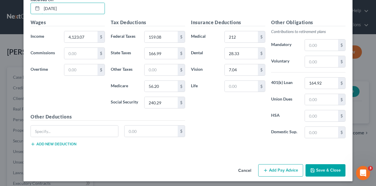
type input "07/21/2025"
click at [280, 154] on button "Save & Close" at bounding box center [326, 170] width 40 height 12
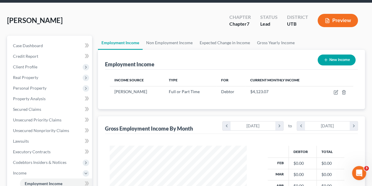
scroll to position [32, 0]
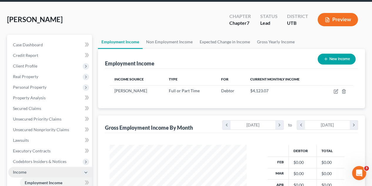
click at [44, 154] on span "Income" at bounding box center [50, 171] width 84 height 11
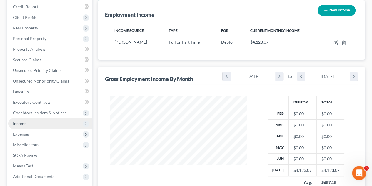
scroll to position [93, 0]
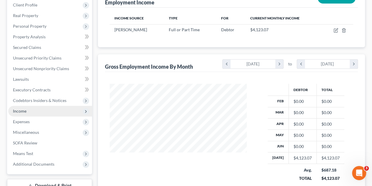
click at [40, 114] on span "Income" at bounding box center [50, 111] width 84 height 11
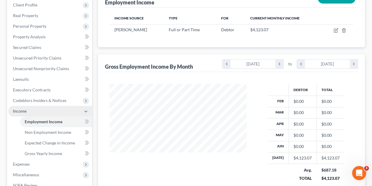
click at [41, 109] on span "Income" at bounding box center [50, 111] width 84 height 11
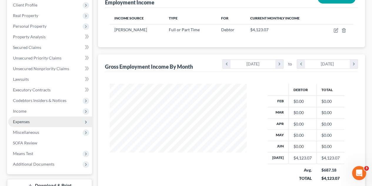
click at [40, 122] on span "Expenses" at bounding box center [50, 121] width 84 height 11
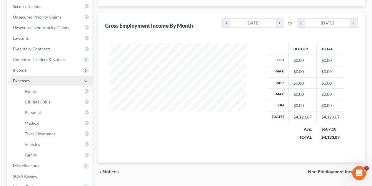
scroll to position [134, 0]
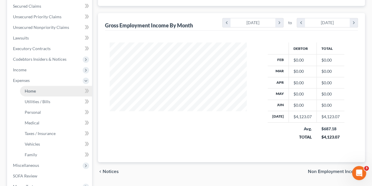
click at [43, 94] on link "Home" at bounding box center [56, 91] width 72 height 11
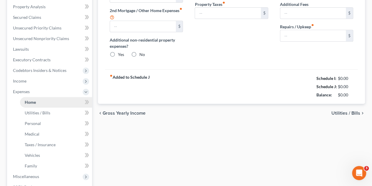
type input "0.00"
radio input "true"
type input "0.00"
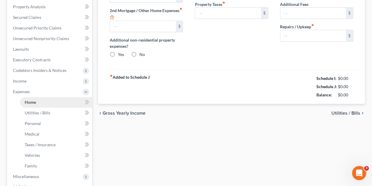
type input "0.00"
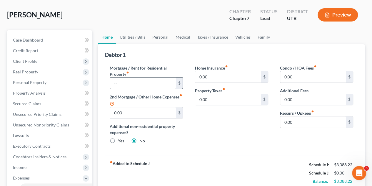
scroll to position [41, 0]
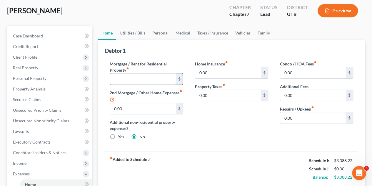
click at [131, 79] on input "text" at bounding box center [143, 78] width 66 height 11
type input "2"
type input "3,000"
click at [216, 74] on input "0.00" at bounding box center [228, 72] width 66 height 11
click at [140, 81] on input "3,000" at bounding box center [143, 78] width 66 height 11
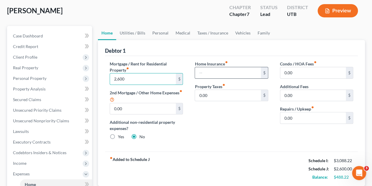
type input "2,600"
click at [211, 74] on input "text" at bounding box center [228, 72] width 66 height 11
type input "300"
click at [207, 91] on input "0.00" at bounding box center [228, 95] width 66 height 11
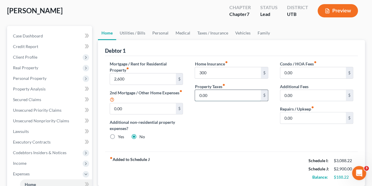
click at [207, 91] on input "0.00" at bounding box center [228, 95] width 66 height 11
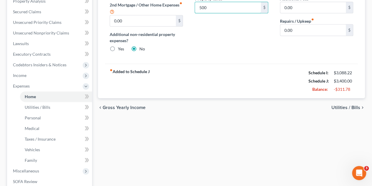
scroll to position [140, 0]
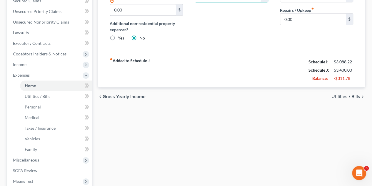
type input "500"
click at [280, 94] on span "Utilities / Bills" at bounding box center [345, 96] width 29 height 5
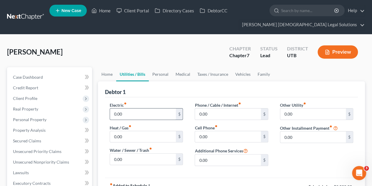
click at [150, 113] on input "0.00" at bounding box center [143, 113] width 66 height 11
type input "300"
click at [144, 154] on input "0.00" at bounding box center [143, 158] width 66 height 11
type input "75"
click at [216, 114] on input "0.00" at bounding box center [228, 113] width 66 height 11
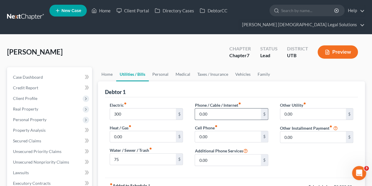
click at [216, 114] on input "0.00" at bounding box center [228, 113] width 66 height 11
type input "3"
click at [217, 137] on input "0.00" at bounding box center [228, 136] width 66 height 11
type input "300"
click at [235, 119] on div "$" at bounding box center [231, 114] width 73 height 12
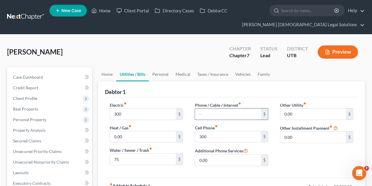
click at [231, 114] on input "text" at bounding box center [228, 113] width 66 height 11
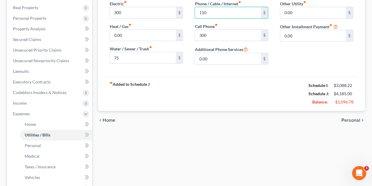
type input "110"
click at [280, 118] on span "Personal" at bounding box center [350, 120] width 19 height 5
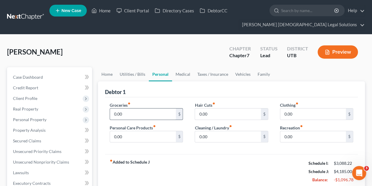
click at [146, 116] on input "0.00" at bounding box center [143, 113] width 66 height 11
type input "1,000"
click at [280, 116] on input "0.00" at bounding box center [313, 113] width 66 height 11
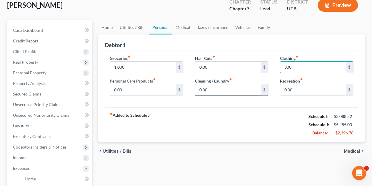
scroll to position [47, 0]
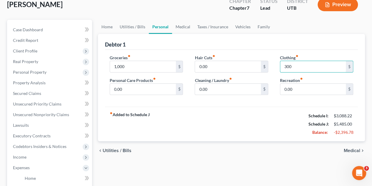
type input "300"
click at [280, 148] on span "Medical" at bounding box center [352, 150] width 16 height 5
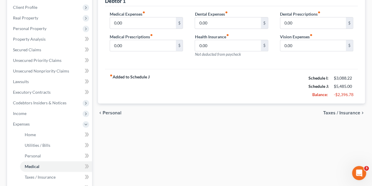
scroll to position [91, 0]
click at [280, 110] on span "Taxes / Insurance" at bounding box center [341, 112] width 37 height 5
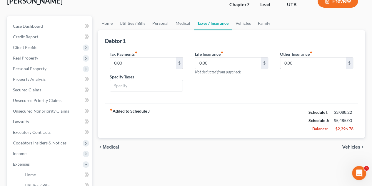
scroll to position [52, 0]
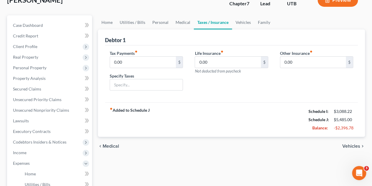
click at [280, 144] on span "Vehicles" at bounding box center [351, 146] width 18 height 5
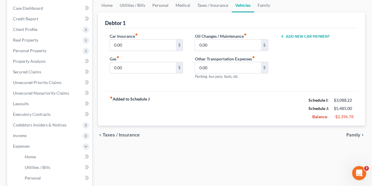
scroll to position [69, 0]
click at [137, 66] on input "0.00" at bounding box center [143, 66] width 66 height 11
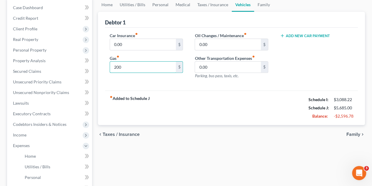
type input "200"
click at [201, 94] on div "fiber_manual_record Added to Schedule J Schedule I: $3,088.22 Schedule J: $5,68…" at bounding box center [231, 107] width 253 height 34
click at [280, 133] on span "Family" at bounding box center [353, 134] width 14 height 5
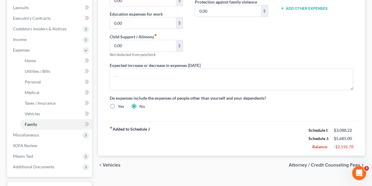
scroll to position [189, 0]
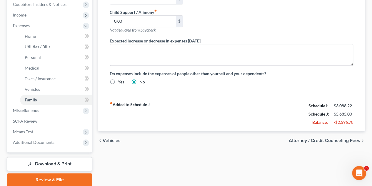
click at [280, 138] on span "Attorney / Credit Counseling Fees" at bounding box center [324, 140] width 71 height 5
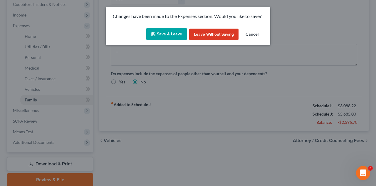
click at [175, 32] on button "Save & Leave" at bounding box center [166, 34] width 41 height 12
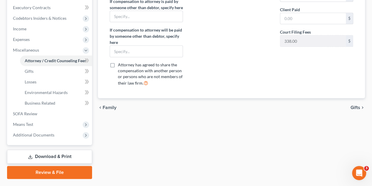
scroll to position [175, 0]
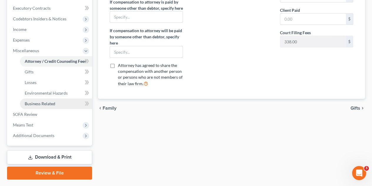
click at [44, 105] on span "Business Related" at bounding box center [40, 103] width 31 height 5
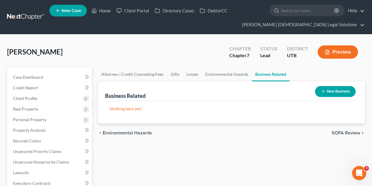
click at [280, 90] on button "New Business" at bounding box center [335, 91] width 41 height 11
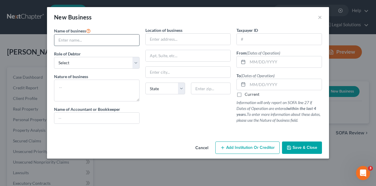
click at [94, 40] on input "text" at bounding box center [96, 39] width 85 height 11
type input "Tool Slinging Tool, LLC"
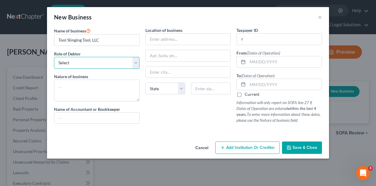
click at [89, 65] on select "Select A member of a limited liability company (LLC) or limited liability partn…" at bounding box center [97, 63] width 86 height 12
select select "member"
click at [54, 57] on select "Select A member of a limited liability company (LLC) or limited liability partn…" at bounding box center [97, 63] width 86 height 12
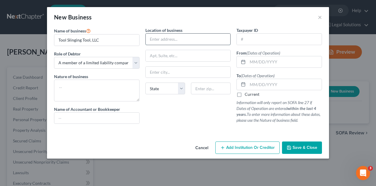
click at [165, 39] on input "text" at bounding box center [188, 39] width 85 height 11
type input "3459 Saint Rose Parkway"
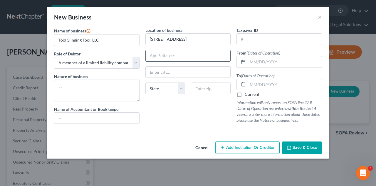
click at [158, 53] on input "text" at bounding box center [188, 55] width 85 height 11
type input "Suite 120-127"
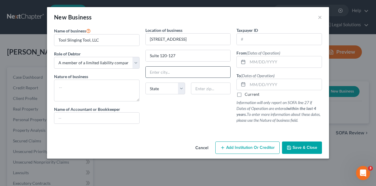
click at [160, 69] on input "text" at bounding box center [188, 71] width 85 height 11
type input "Henderson"
click at [166, 87] on select "State AL AK AR AZ CA CO CT DE DC FL GA GU HI ID IL IN IA KS KY LA ME MD MA MI M…" at bounding box center [166, 88] width 40 height 12
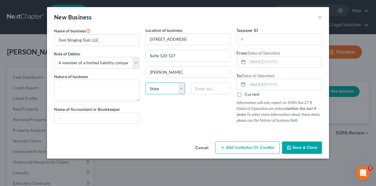
select select "31"
click at [146, 82] on select "State AL AK AR AZ CA CO CT DE DC FL GA GU HI ID IL IN IA KS KY LA ME MD MA MI M…" at bounding box center [166, 88] width 40 height 12
click at [199, 85] on input "text" at bounding box center [211, 88] width 40 height 12
type input "89052"
click at [204, 111] on div "Location of business 3459 Saint Rose Parkway Suite 120-127 Henderson State AL A…" at bounding box center [188, 77] width 91 height 101
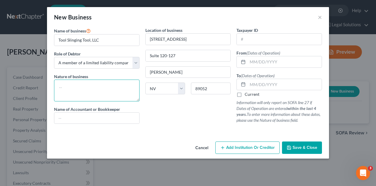
click at [84, 93] on textarea at bounding box center [97, 90] width 86 height 22
type textarea "Tool Sales"
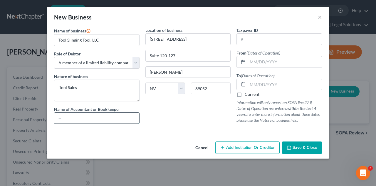
click at [79, 119] on input "text" at bounding box center [96, 117] width 85 height 11
type input "Russ Beeton"
click at [95, 134] on div "Name of business * Tool Slinging Tool, LLC Role of Debtor * Select A member of …" at bounding box center [188, 83] width 282 height 112
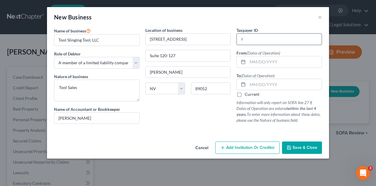
click at [254, 39] on input "text" at bounding box center [279, 39] width 85 height 11
type input "92-3206200"
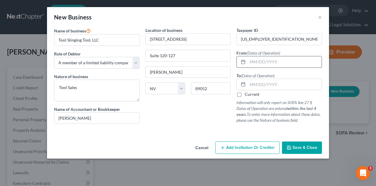
click at [258, 64] on input "text" at bounding box center [285, 61] width 74 height 11
click at [196, 127] on div "Location of business 3459 Saint Rose Parkway Suite 120-127 Henderson State AL A…" at bounding box center [188, 77] width 91 height 101
click at [280, 145] on span "Save & Close" at bounding box center [305, 147] width 25 height 5
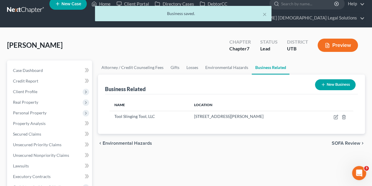
scroll to position [7, 0]
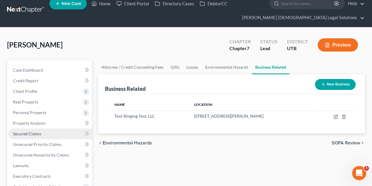
click at [47, 135] on link "Secured Claims" at bounding box center [50, 133] width 84 height 11
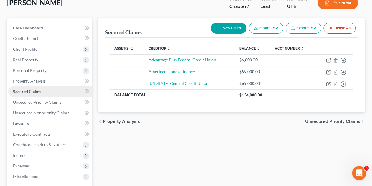
scroll to position [49, 0]
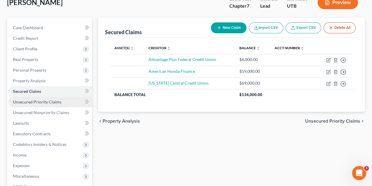
click at [39, 98] on link "Unsecured Priority Claims" at bounding box center [50, 101] width 84 height 11
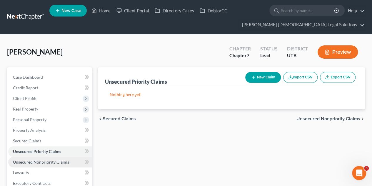
click at [41, 154] on span "Unsecured Nonpriority Claims" at bounding box center [41, 161] width 56 height 5
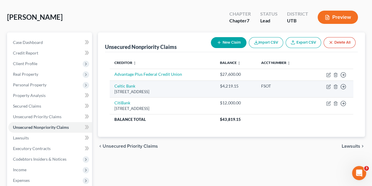
scroll to position [35, 0]
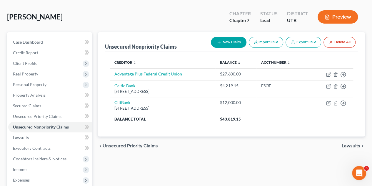
click at [228, 44] on button "New Claim" at bounding box center [229, 42] width 36 height 11
select select "0"
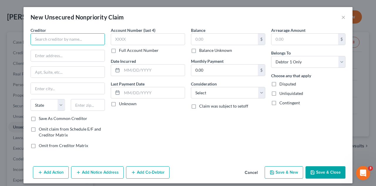
click at [57, 38] on input "text" at bounding box center [68, 39] width 74 height 12
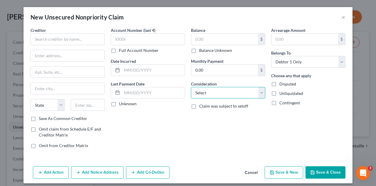
click at [208, 93] on select "Select Cable / Satellite Services Collection Agency Credit Card Debt Debt Couns…" at bounding box center [228, 93] width 74 height 12
click at [191, 87] on select "Select Cable / Satellite Services Collection Agency Credit Card Debt Debt Couns…" at bounding box center [228, 93] width 74 height 12
click at [214, 88] on select "Select Cable / Satellite Services Collection Agency Credit Card Debt Debt Couns…" at bounding box center [228, 93] width 74 height 12
click at [191, 87] on select "Select Cable / Satellite Services Collection Agency Credit Card Debt Debt Couns…" at bounding box center [228, 93] width 74 height 12
click at [217, 96] on select "Select Cable / Satellite Services Collection Agency Credit Card Debt Debt Couns…" at bounding box center [228, 93] width 74 height 12
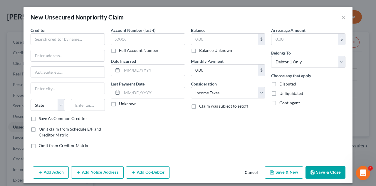
click at [233, 136] on div "Balance $ Balance Unknown Balance Undetermined $ Balance Unknown Monthly Paymen…" at bounding box center [228, 90] width 80 height 126
click at [221, 92] on select "Select Cable / Satellite Services Collection Agency Credit Card Debt Debt Couns…" at bounding box center [228, 93] width 74 height 12
select select "14"
click at [191, 87] on select "Select Cable / Satellite Services Collection Agency Credit Card Debt Debt Couns…" at bounding box center [228, 93] width 74 height 12
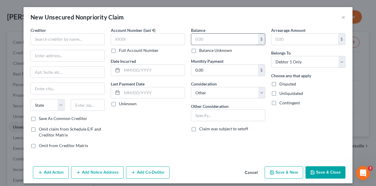
click at [217, 40] on input "text" at bounding box center [224, 39] width 67 height 11
type input "10,000"
click at [77, 40] on input "text" at bounding box center [68, 39] width 74 height 12
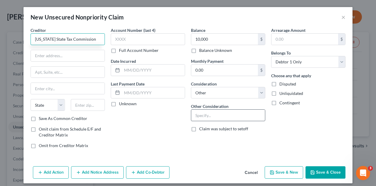
type input "Nevada State Tax Commission"
click at [221, 118] on input "text" at bounding box center [228, 114] width 74 height 11
type input "Tax Debt"
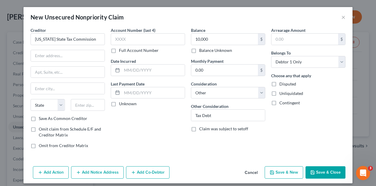
click at [280, 154] on button "Save & Close" at bounding box center [326, 172] width 40 height 12
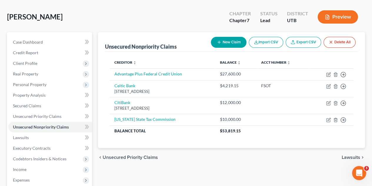
click at [221, 41] on button "New Claim" at bounding box center [229, 42] width 36 height 11
select select "0"
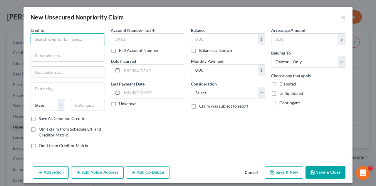
click at [92, 39] on input "text" at bounding box center [68, 39] width 74 height 12
type input "IHC"
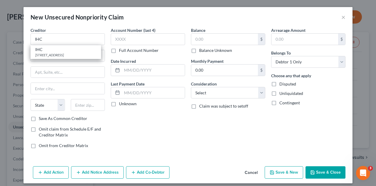
click at [280, 154] on button "Save & New" at bounding box center [284, 172] width 39 height 12
select select "0"
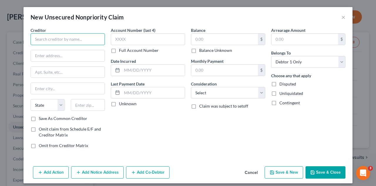
click at [66, 40] on input "text" at bounding box center [68, 39] width 74 height 12
click at [56, 39] on input "text" at bounding box center [68, 39] width 74 height 12
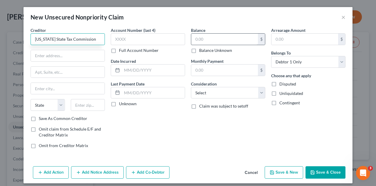
type input "Utah State Tax Commission"
click at [197, 44] on div "$" at bounding box center [228, 39] width 74 height 12
click at [197, 40] on input "text" at bounding box center [224, 39] width 67 height 11
type input "3,500"
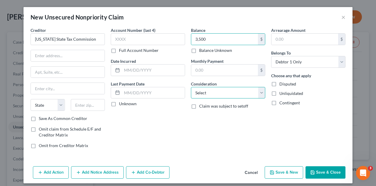
click at [205, 91] on select "Select Cable / Satellite Services Collection Agency Credit Card Debt Debt Couns…" at bounding box center [228, 93] width 74 height 12
select select "14"
click at [191, 87] on select "Select Cable / Satellite Services Collection Agency Credit Card Debt Debt Couns…" at bounding box center [228, 93] width 74 height 12
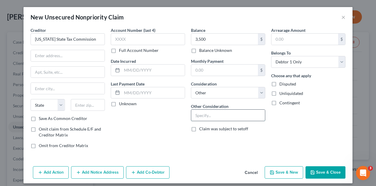
click at [206, 113] on input "text" at bounding box center [228, 114] width 74 height 11
type input "S"
type input "Tax Debt"
click at [223, 154] on div "Add Action Add Notice Address Add Co-Debtor Cancel Save & New Save & Close" at bounding box center [188, 173] width 329 height 19
click at [280, 154] on button "Save & New" at bounding box center [284, 172] width 39 height 12
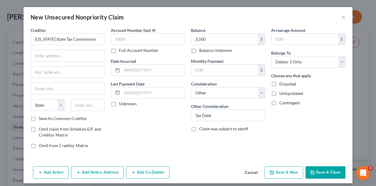
select select "0"
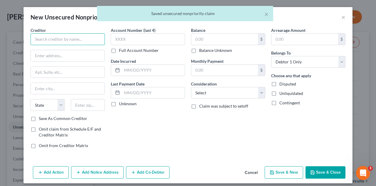
click at [74, 38] on input "text" at bounding box center [68, 39] width 74 height 12
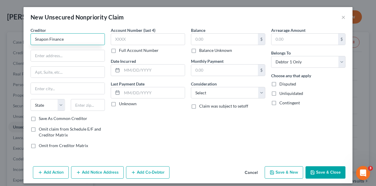
type input "Snapon Finance"
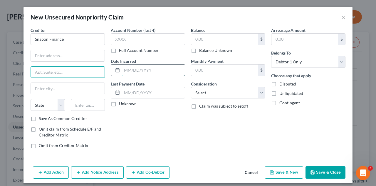
click at [141, 70] on input "text" at bounding box center [153, 69] width 63 height 11
type input "05/2023"
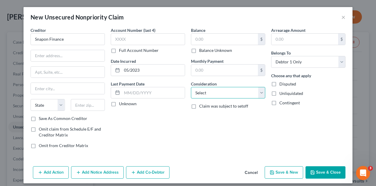
click at [214, 87] on select "Select Cable / Satellite Services Collection Agency Credit Card Debt Debt Couns…" at bounding box center [228, 93] width 74 height 12
select select "14"
click at [191, 87] on select "Select Cable / Satellite Services Collection Agency Credit Card Debt Debt Couns…" at bounding box center [228, 93] width 74 height 12
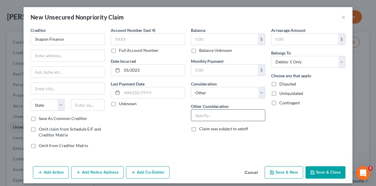
click at [204, 116] on input "text" at bounding box center [228, 114] width 74 height 11
type input "Tools and Truck"
click at [280, 154] on button "Save & New" at bounding box center [284, 172] width 39 height 12
select select "0"
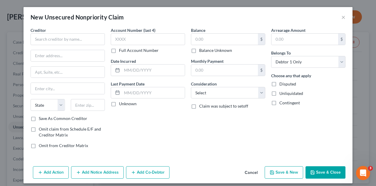
click at [251, 154] on button "Cancel" at bounding box center [251, 172] width 22 height 12
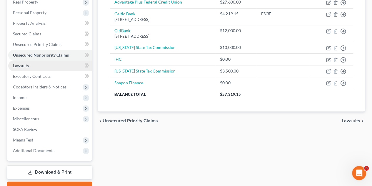
scroll to position [107, 0]
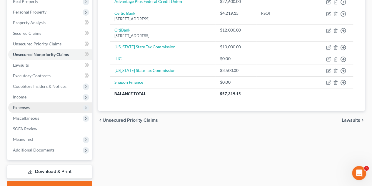
click at [32, 106] on span "Expenses" at bounding box center [50, 107] width 84 height 11
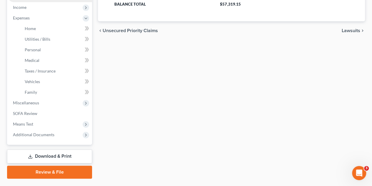
scroll to position [199, 0]
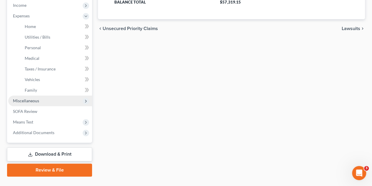
click at [31, 100] on span "Miscellaneous" at bounding box center [26, 100] width 26 height 5
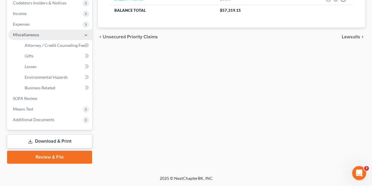
scroll to position [189, 0]
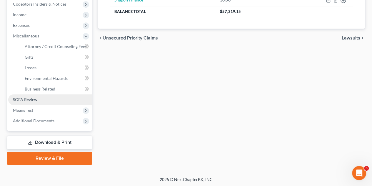
click at [35, 98] on span "SOFA Review" at bounding box center [25, 99] width 24 height 5
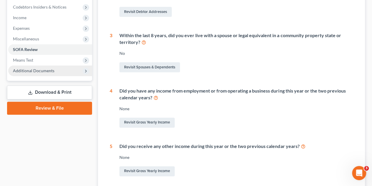
scroll to position [182, 0]
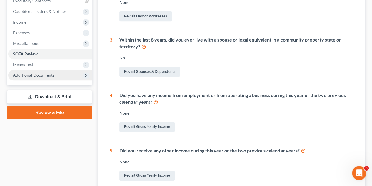
click at [39, 79] on span "Additional Documents" at bounding box center [50, 75] width 84 height 11
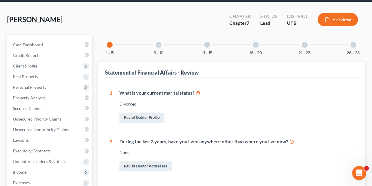
scroll to position [29, 0]
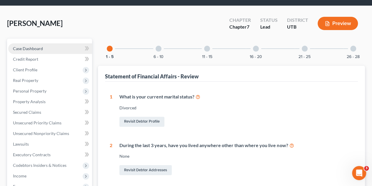
click at [34, 51] on link "Case Dashboard" at bounding box center [50, 48] width 84 height 11
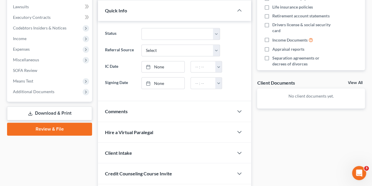
scroll to position [166, 0]
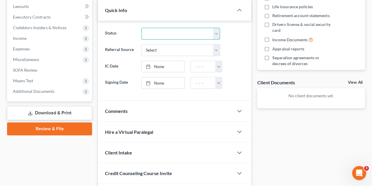
click at [154, 36] on select "Discharged Discharged & Reported Discharge Litigation Dismissal Notice Dismisse…" at bounding box center [180, 34] width 79 height 12
select select "9"
click at [141, 28] on select "Discharged Discharged & Reported Discharge Litigation Dismissal Notice Dismisse…" at bounding box center [180, 34] width 79 height 12
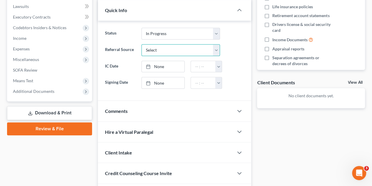
click at [150, 51] on select "Select Word Of Mouth Previous Clients Direct Mail Website Google Search Modern …" at bounding box center [180, 50] width 79 height 12
click at [150, 50] on select "Select Word Of Mouth Previous Clients Direct Mail Website Google Search Modern …" at bounding box center [180, 50] width 79 height 12
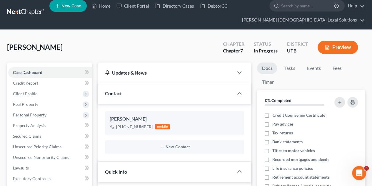
scroll to position [4, 0]
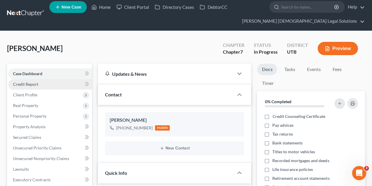
click at [58, 85] on link "Credit Report" at bounding box center [50, 84] width 84 height 11
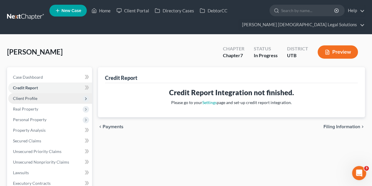
click at [59, 98] on span "Client Profile" at bounding box center [50, 98] width 84 height 11
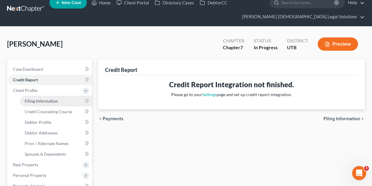
click at [61, 97] on link "Filing Information" at bounding box center [56, 101] width 72 height 11
select select "1"
select select "0"
select select "46"
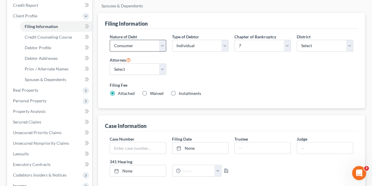
scroll to position [101, 0]
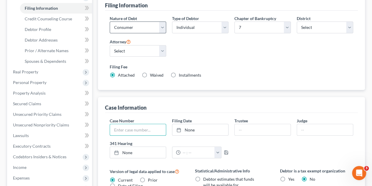
click at [138, 124] on input "text" at bounding box center [138, 129] width 56 height 11
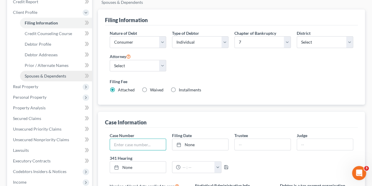
scroll to position [85, 0]
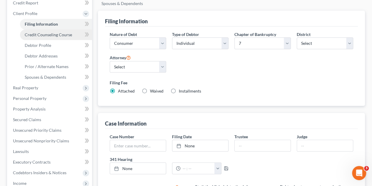
click at [41, 37] on link "Credit Counseling Course" at bounding box center [56, 34] width 72 height 11
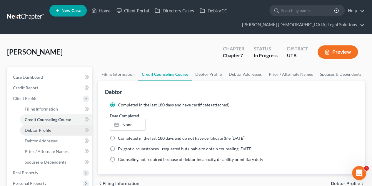
click at [56, 131] on link "Debtor Profile" at bounding box center [56, 130] width 72 height 11
select select "3"
select select "0"
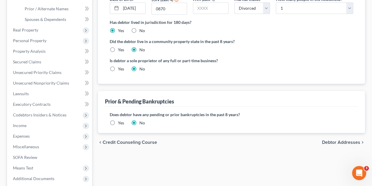
scroll to position [200, 0]
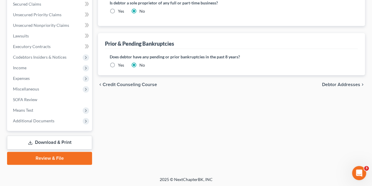
click at [280, 82] on span "Debtor Addresses" at bounding box center [341, 84] width 38 height 5
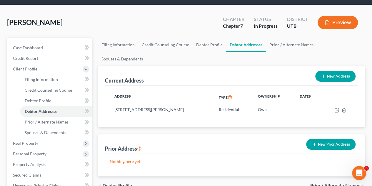
scroll to position [81, 0]
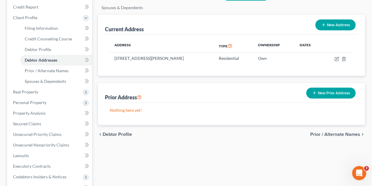
click at [280, 132] on span "Prior / Alternate Names" at bounding box center [335, 134] width 50 height 5
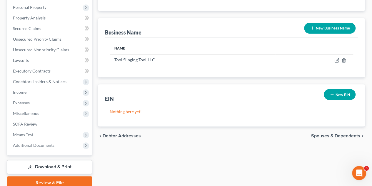
click at [280, 133] on span "Spouses & Dependents" at bounding box center [335, 135] width 49 height 5
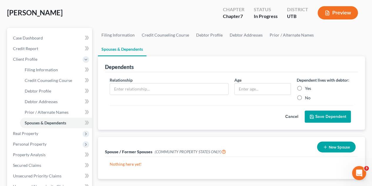
scroll to position [39, 0]
click at [280, 95] on label "No" at bounding box center [308, 98] width 6 height 6
click at [280, 95] on input "No" at bounding box center [309, 97] width 4 height 4
radio input "true"
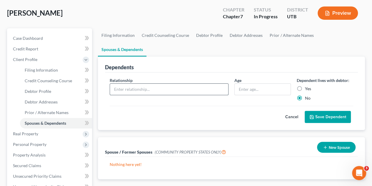
click at [169, 84] on input "text" at bounding box center [169, 89] width 118 height 11
type input "Ex-"
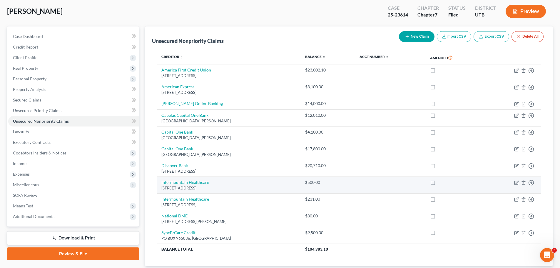
scroll to position [30, 0]
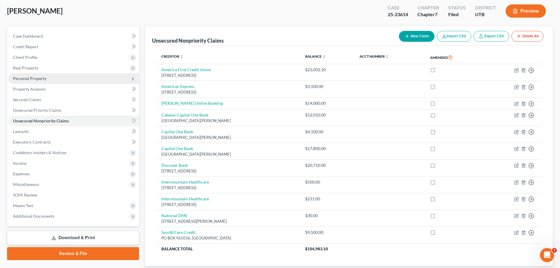
click at [64, 77] on span "Personal Property" at bounding box center [73, 78] width 131 height 11
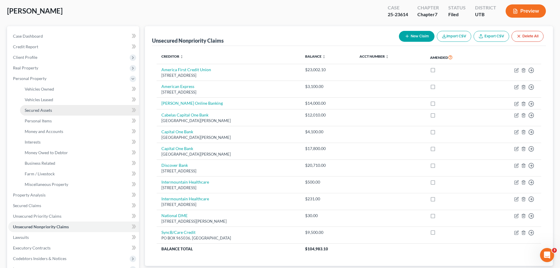
click at [68, 110] on link "Secured Assets" at bounding box center [79, 110] width 119 height 11
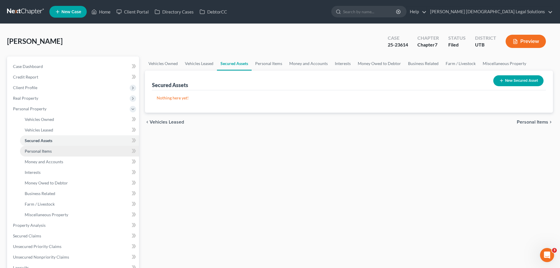
click at [50, 151] on span "Personal Items" at bounding box center [38, 151] width 27 height 5
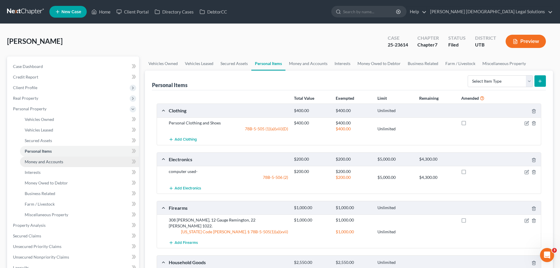
click at [85, 160] on link "Money and Accounts" at bounding box center [79, 161] width 119 height 11
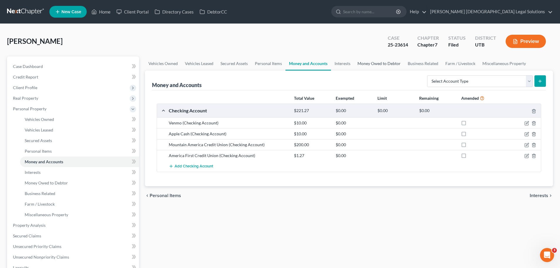
click at [376, 62] on link "Money Owed to Debtor" at bounding box center [379, 63] width 50 height 14
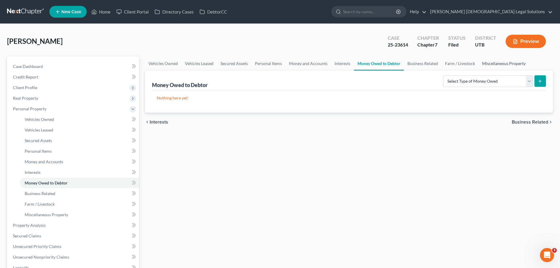
click at [376, 65] on link "Miscellaneous Property" at bounding box center [504, 63] width 51 height 14
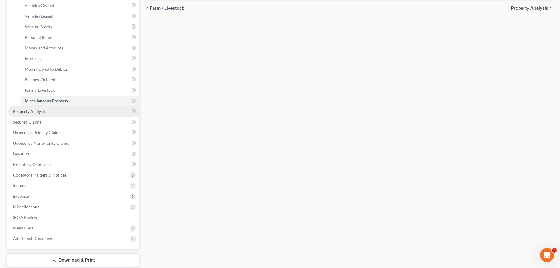
scroll to position [114, 0]
click at [34, 114] on link "Property Analysis" at bounding box center [73, 111] width 131 height 11
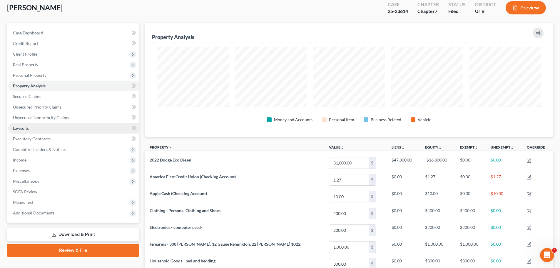
scroll to position [84, 0]
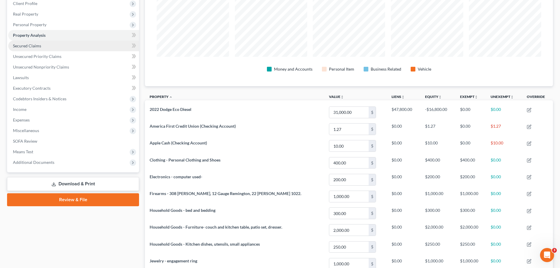
click at [55, 46] on link "Secured Claims" at bounding box center [73, 46] width 131 height 11
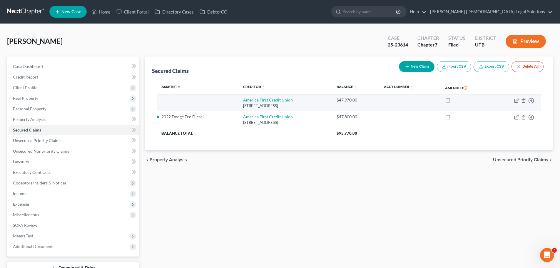
click at [304, 98] on td "America First Credit [GEOGRAPHIC_DATA][STREET_ADDRESS]" at bounding box center [284, 102] width 93 height 17
click at [376, 101] on icon "button" at bounding box center [516, 100] width 5 height 5
select select "46"
select select "2"
select select "0"
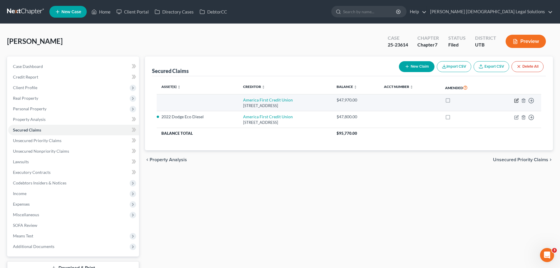
select select "0"
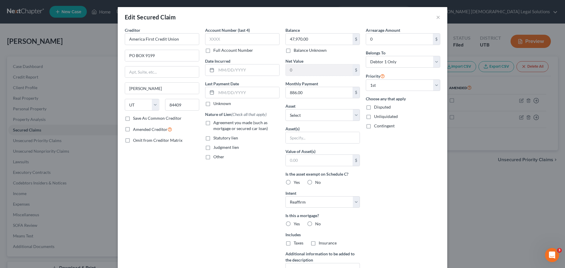
click at [376, 128] on div "Edit Secured Claim × Creditor * America First Credit Union PO BOX [GEOGRAPHIC_D…" at bounding box center [282, 134] width 565 height 268
click at [376, 16] on button "×" at bounding box center [438, 17] width 4 height 7
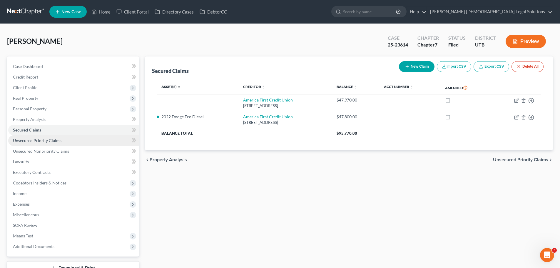
click at [57, 141] on span "Unsecured Priority Claims" at bounding box center [37, 140] width 49 height 5
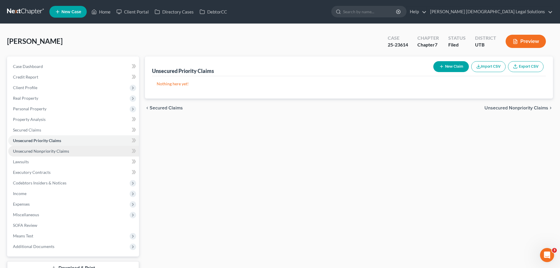
click at [59, 149] on span "Unsecured Nonpriority Claims" at bounding box center [41, 151] width 56 height 5
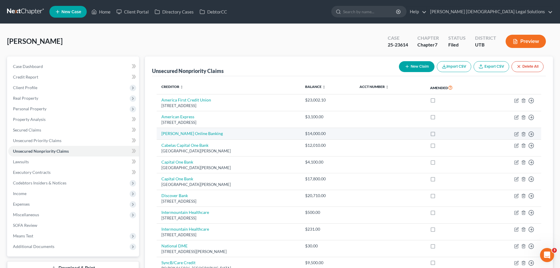
scroll to position [69, 0]
click at [110, 11] on link "Home" at bounding box center [101, 11] width 25 height 11
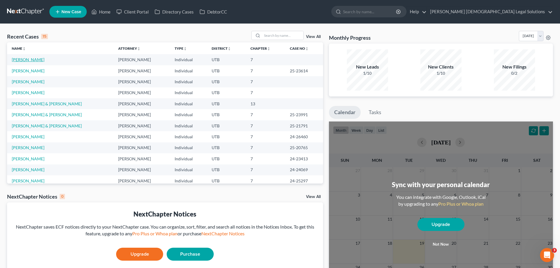
click at [35, 60] on link "Harper, Jeffrey" at bounding box center [28, 59] width 33 height 5
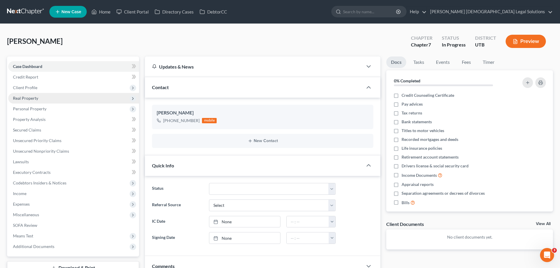
click at [36, 97] on span "Real Property" at bounding box center [25, 98] width 25 height 5
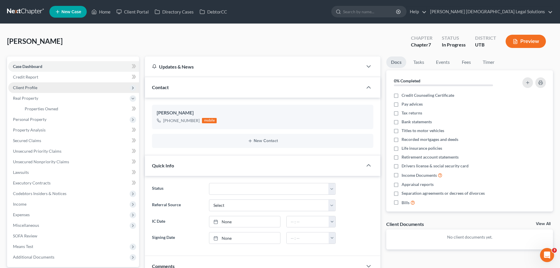
click at [39, 87] on span "Client Profile" at bounding box center [73, 87] width 131 height 11
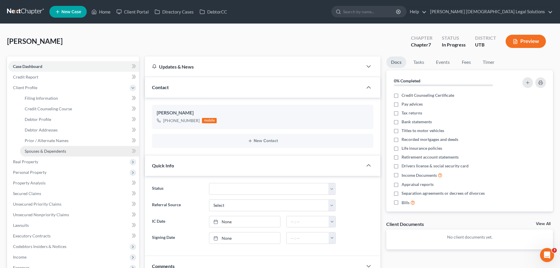
click at [45, 149] on span "Spouses & Dependents" at bounding box center [45, 151] width 41 height 5
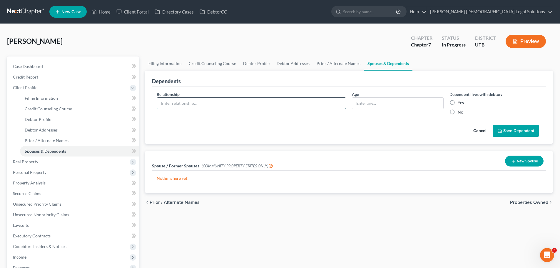
click at [172, 108] on input "text" at bounding box center [251, 103] width 189 height 11
type input "Ex-Wife"
click at [457, 115] on div "Relationship * Ex-Wife Age Dependent lives with debtor: Yes No" at bounding box center [349, 105] width 391 height 29
click at [458, 112] on label "No" at bounding box center [461, 112] width 6 height 6
click at [460, 112] on input "No" at bounding box center [462, 111] width 4 height 4
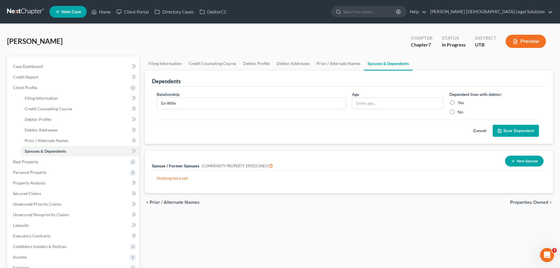
radio input "true"
click at [479, 129] on button "Cancel" at bounding box center [480, 131] width 26 height 12
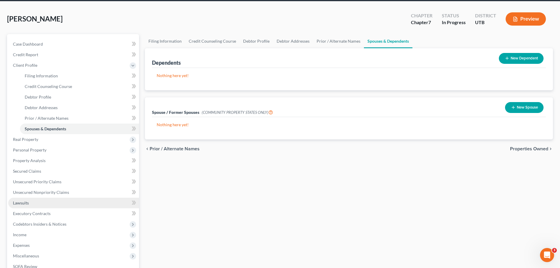
scroll to position [23, 0]
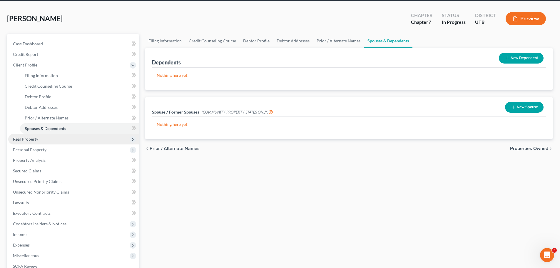
click at [33, 140] on span "Real Property" at bounding box center [25, 138] width 25 height 5
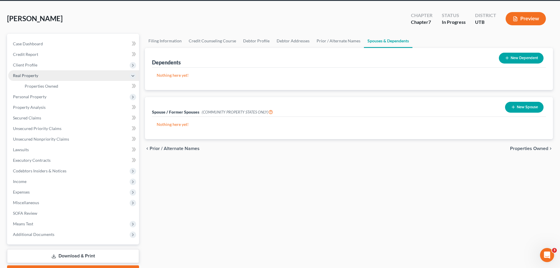
click at [38, 76] on span "Real Property" at bounding box center [73, 75] width 131 height 11
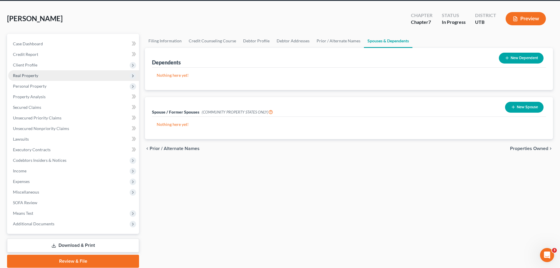
click at [38, 77] on span "Real Property" at bounding box center [73, 75] width 131 height 11
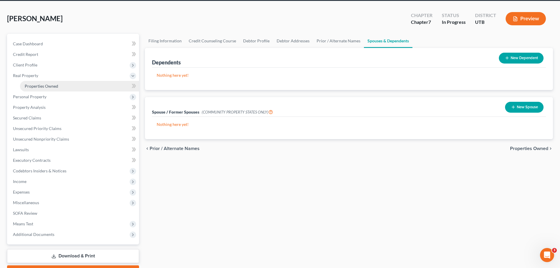
click at [41, 87] on span "Properties Owned" at bounding box center [42, 86] width 34 height 5
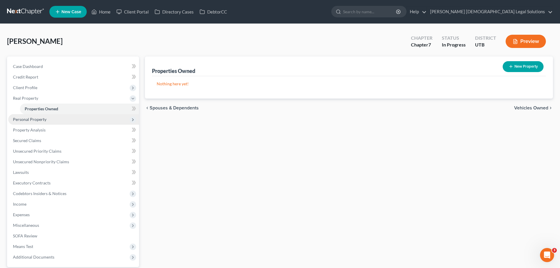
scroll to position [55, 0]
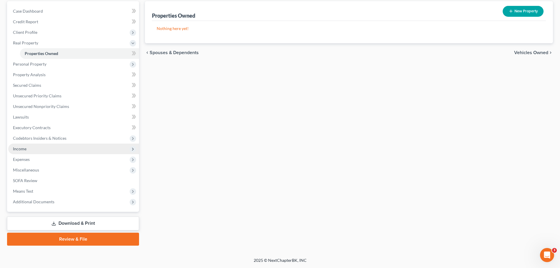
click at [38, 145] on span "Income" at bounding box center [73, 149] width 131 height 11
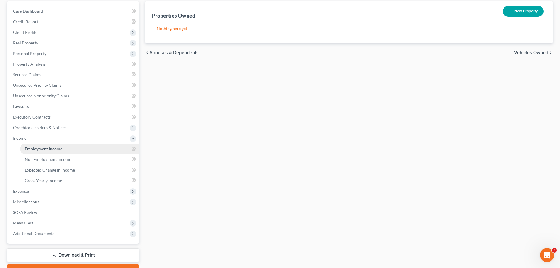
click at [39, 148] on span "Employment Income" at bounding box center [44, 148] width 38 height 5
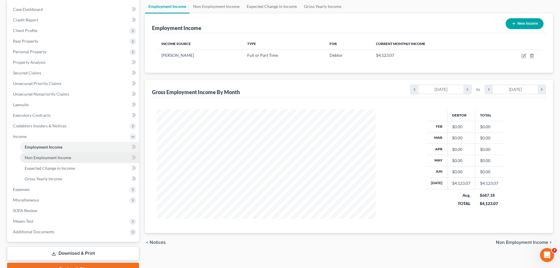
scroll to position [60, 0]
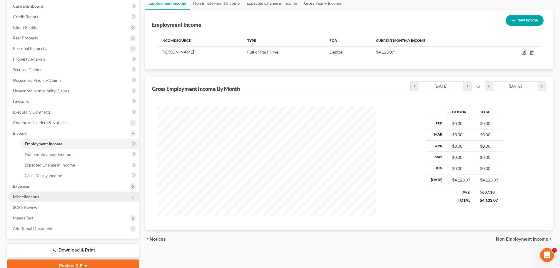
click at [40, 195] on span "Miscellaneous" at bounding box center [73, 196] width 131 height 11
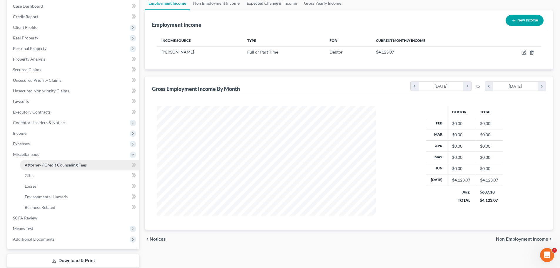
click at [49, 167] on span "Attorney / Credit Counseling Fees" at bounding box center [56, 164] width 62 height 5
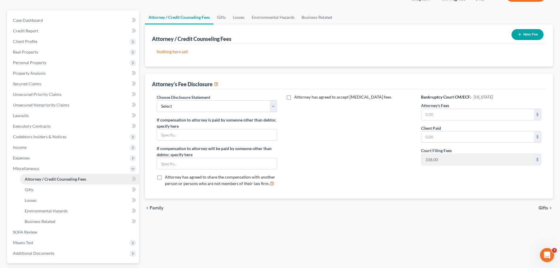
scroll to position [46, 0]
click at [39, 137] on span "Codebtors Insiders & Notices" at bounding box center [40, 136] width 54 height 5
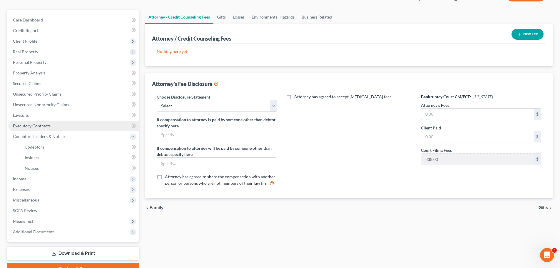
click at [45, 124] on span "Executory Contracts" at bounding box center [32, 125] width 38 height 5
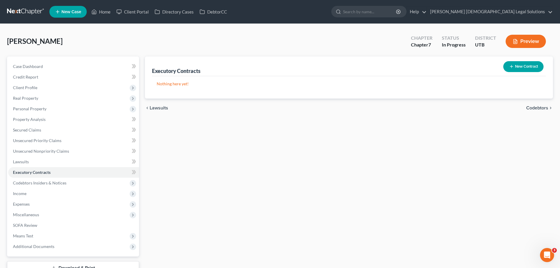
click at [514, 63] on button "New Contract" at bounding box center [523, 66] width 40 height 11
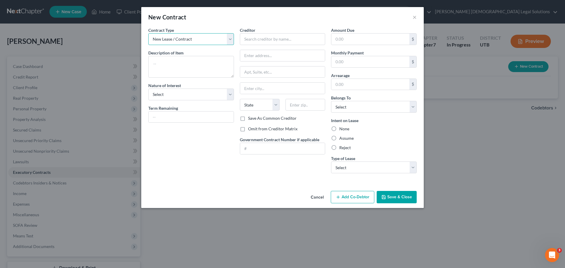
click at [192, 43] on select "New Lease / Contract New Timeshare" at bounding box center [191, 39] width 86 height 12
click at [414, 16] on button "×" at bounding box center [414, 17] width 4 height 7
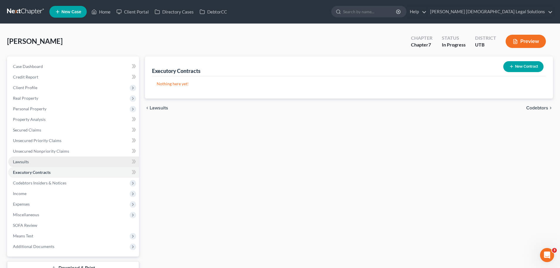
click at [66, 161] on link "Lawsuits" at bounding box center [73, 161] width 131 height 11
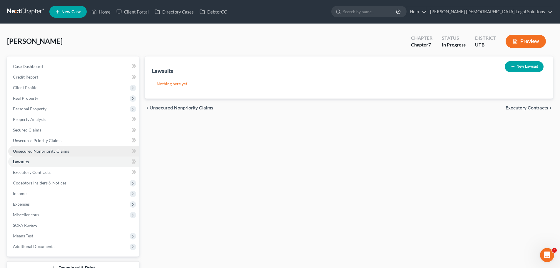
click at [66, 152] on span "Unsecured Nonpriority Claims" at bounding box center [41, 151] width 56 height 5
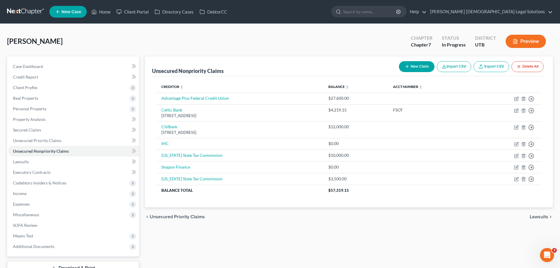
click at [409, 62] on button "New Claim" at bounding box center [417, 66] width 36 height 11
select select "0"
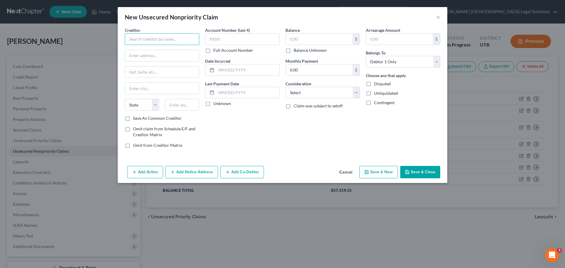
click at [147, 40] on input "text" at bounding box center [162, 39] width 74 height 12
click at [303, 93] on select "Select Cable / Satellite Services Collection Agency Credit Card Debt Debt Couns…" at bounding box center [322, 93] width 74 height 12
type input "Nelnet"
select select "17"
click at [285, 87] on select "Select Cable / Satellite Services Collection Agency Credit Card Debt Debt Couns…" at bounding box center [322, 93] width 74 height 12
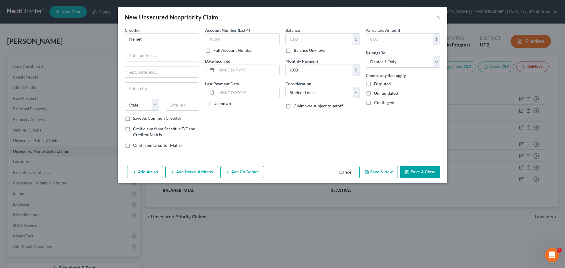
click at [417, 168] on button "Save & Close" at bounding box center [420, 172] width 40 height 12
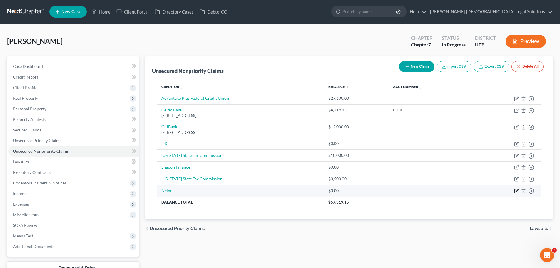
click at [516, 191] on icon "button" at bounding box center [516, 190] width 5 height 5
select select "17"
select select "0"
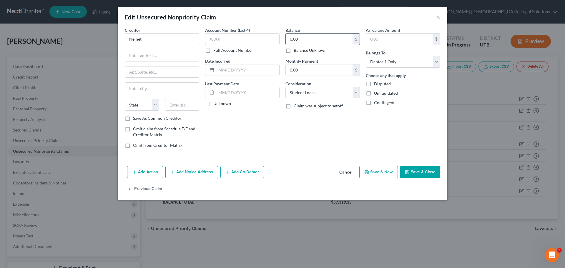
click at [304, 34] on input "0.00" at bounding box center [319, 39] width 67 height 11
type input "3,000"
click at [417, 174] on button "Save & Close" at bounding box center [420, 172] width 40 height 12
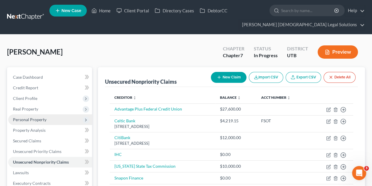
click at [32, 119] on span "Personal Property" at bounding box center [30, 119] width 34 height 5
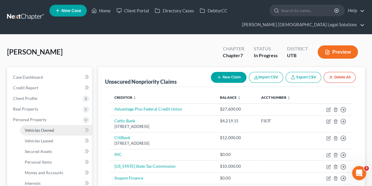
click at [37, 130] on span "Vehicles Owned" at bounding box center [39, 129] width 29 height 5
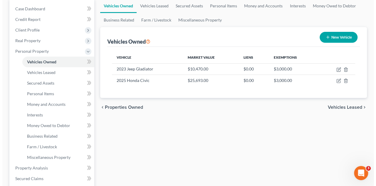
scroll to position [69, 0]
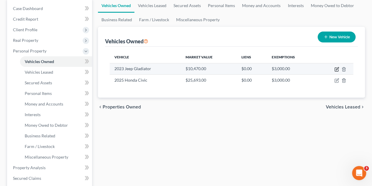
click at [336, 68] on icon "button" at bounding box center [336, 69] width 5 height 5
select select "0"
select select "3"
select select "2"
select select "0"
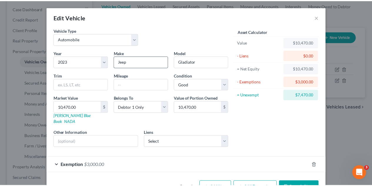
scroll to position [12, 0]
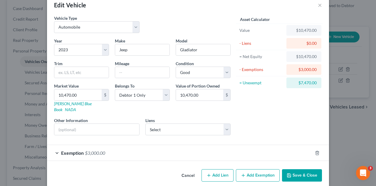
click at [186, 169] on button "Cancel" at bounding box center [188, 175] width 22 height 12
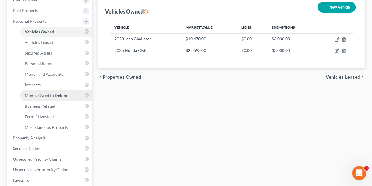
scroll to position [99, 0]
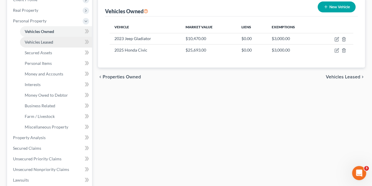
click at [54, 40] on link "Vehicles Leased" at bounding box center [56, 42] width 72 height 11
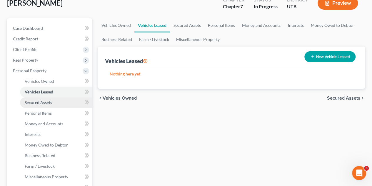
click at [45, 101] on span "Secured Assets" at bounding box center [38, 102] width 27 height 5
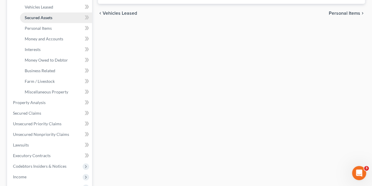
scroll to position [134, 0]
click at [44, 39] on span "Money and Accounts" at bounding box center [44, 38] width 39 height 5
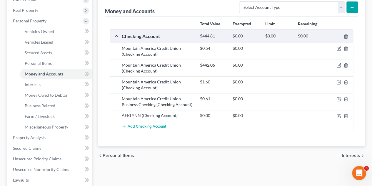
scroll to position [99, 0]
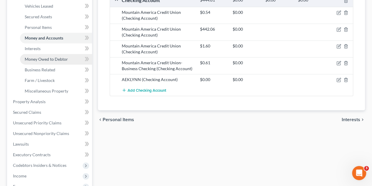
click at [49, 56] on span "Money Owed to Debtor" at bounding box center [46, 58] width 43 height 5
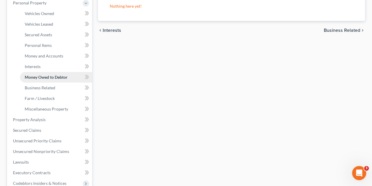
scroll to position [116, 0]
click at [46, 90] on span "Business Related" at bounding box center [40, 87] width 31 height 5
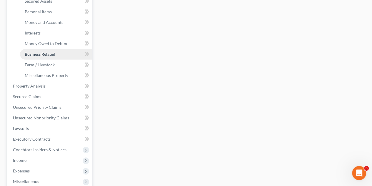
scroll to position [151, 0]
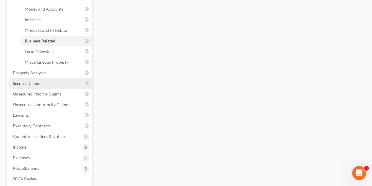
click at [47, 80] on link "Secured Claims" at bounding box center [50, 83] width 84 height 11
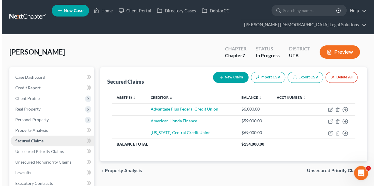
scroll to position [39, 0]
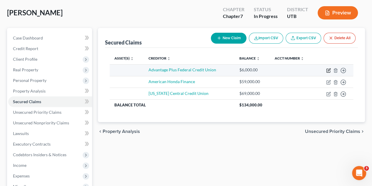
click at [326, 70] on icon "button" at bounding box center [328, 71] width 4 height 4
select select "0"
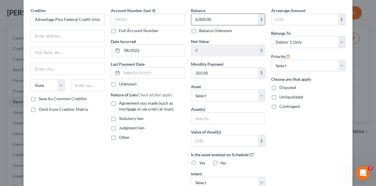
scroll to position [20, 0]
click at [366, 36] on div "Edit Secured Claim × Creditor * Advantage Plus Federal Credit Union State AL AK…" at bounding box center [188, 93] width 376 height 186
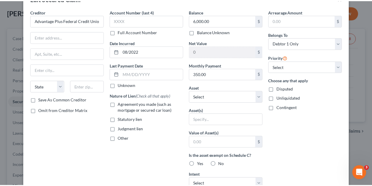
scroll to position [0, 0]
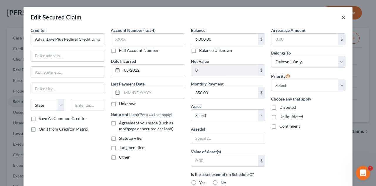
click at [342, 17] on button "×" at bounding box center [344, 17] width 4 height 7
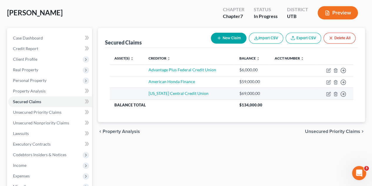
click at [261, 88] on td "$69,000.00" at bounding box center [252, 94] width 35 height 12
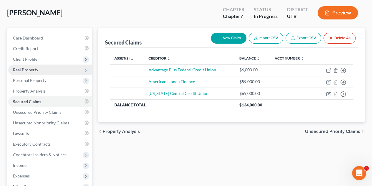
click at [44, 66] on span "Real Property" at bounding box center [50, 69] width 84 height 11
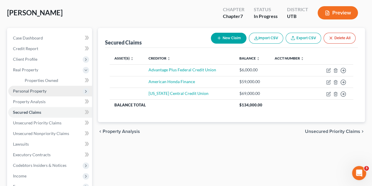
click at [48, 91] on span "Personal Property" at bounding box center [50, 91] width 84 height 11
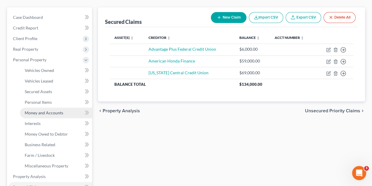
click at [49, 109] on link "Money and Accounts" at bounding box center [56, 112] width 72 height 11
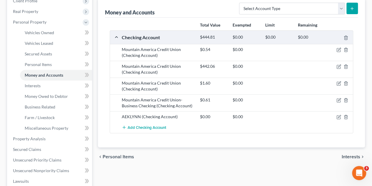
scroll to position [98, 0]
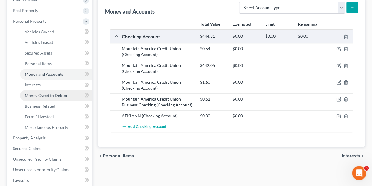
click at [47, 90] on link "Money Owed to Debtor" at bounding box center [56, 95] width 72 height 11
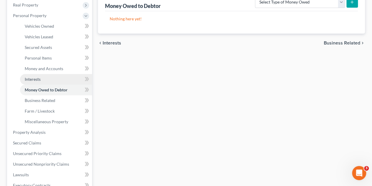
click at [45, 77] on link "Interests" at bounding box center [56, 79] width 72 height 11
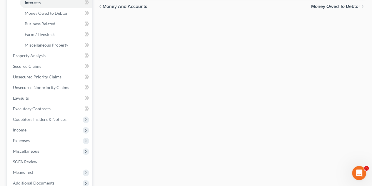
scroll to position [186, 0]
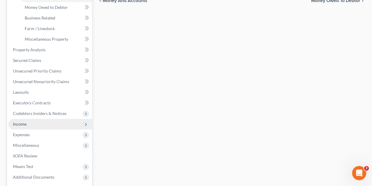
click at [30, 123] on span "Income" at bounding box center [50, 124] width 84 height 11
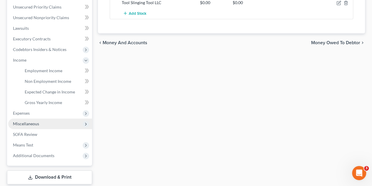
scroll to position [138, 0]
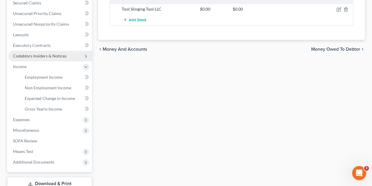
click at [38, 54] on span "Codebtors Insiders & Notices" at bounding box center [40, 55] width 54 height 5
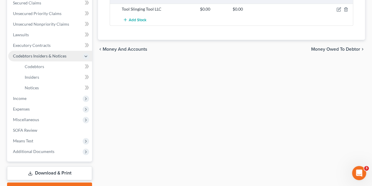
click at [38, 54] on span "Codebtors Insiders & Notices" at bounding box center [40, 55] width 54 height 5
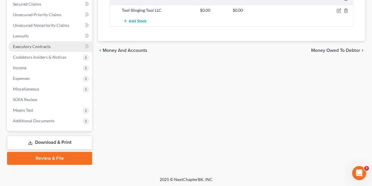
click at [38, 51] on link "Executory Contracts" at bounding box center [50, 46] width 84 height 11
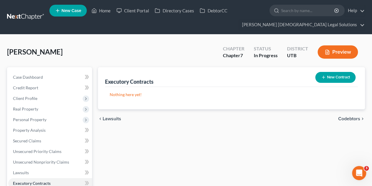
scroll to position [91, 0]
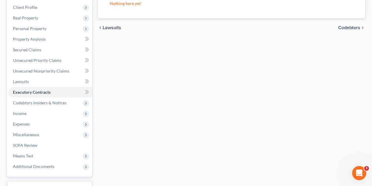
click at [170, 88] on div "Executory Contracts New Contract Nothing here yet! chevron_left Lawsuits Codebt…" at bounding box center [231, 93] width 273 height 234
